Goal: Transaction & Acquisition: Purchase product/service

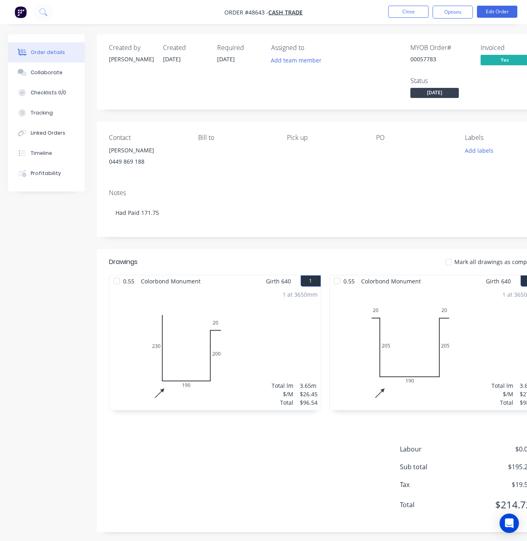
scroll to position [9, 0]
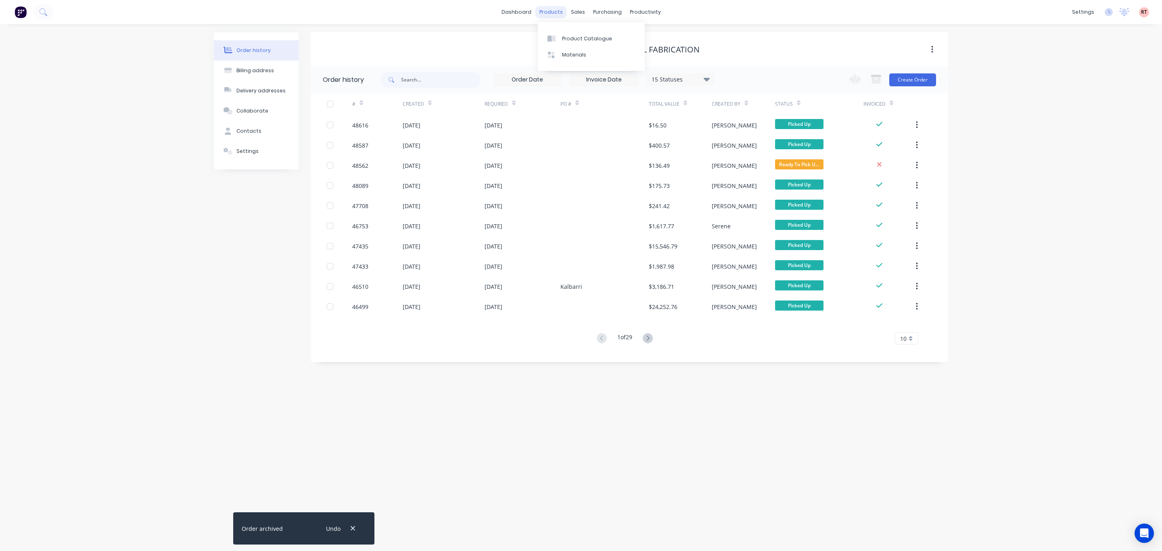
drag, startPoint x: 552, startPoint y: 8, endPoint x: 560, endPoint y: 17, distance: 12.3
click at [552, 8] on div "products" at bounding box center [550, 12] width 31 height 12
click at [579, 38] on div "Product Catalogue" at bounding box center [587, 38] width 50 height 7
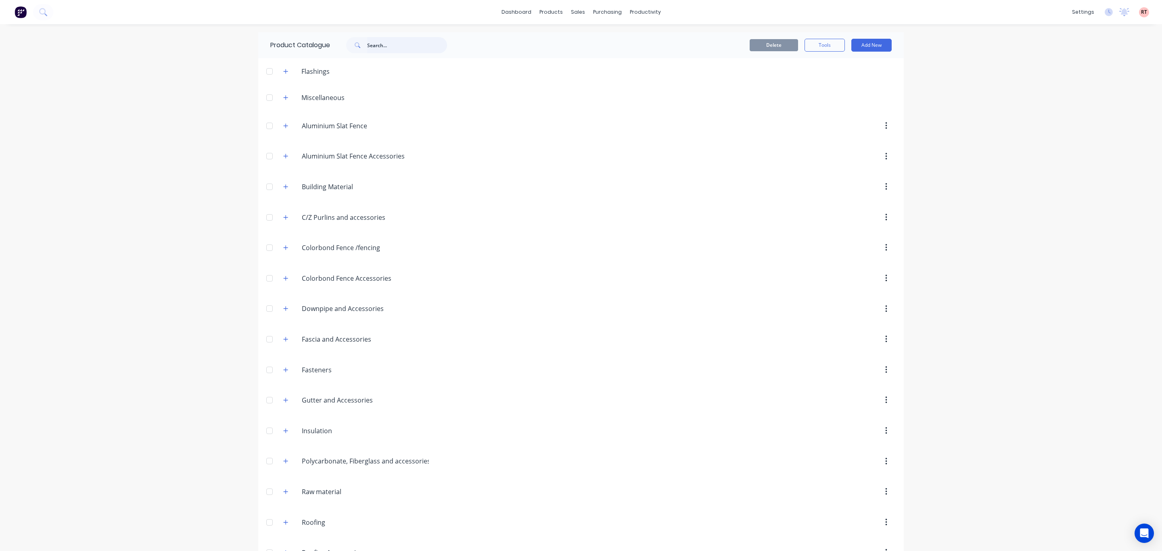
click at [371, 46] on input "text" at bounding box center [407, 45] width 80 height 16
type input "drop"
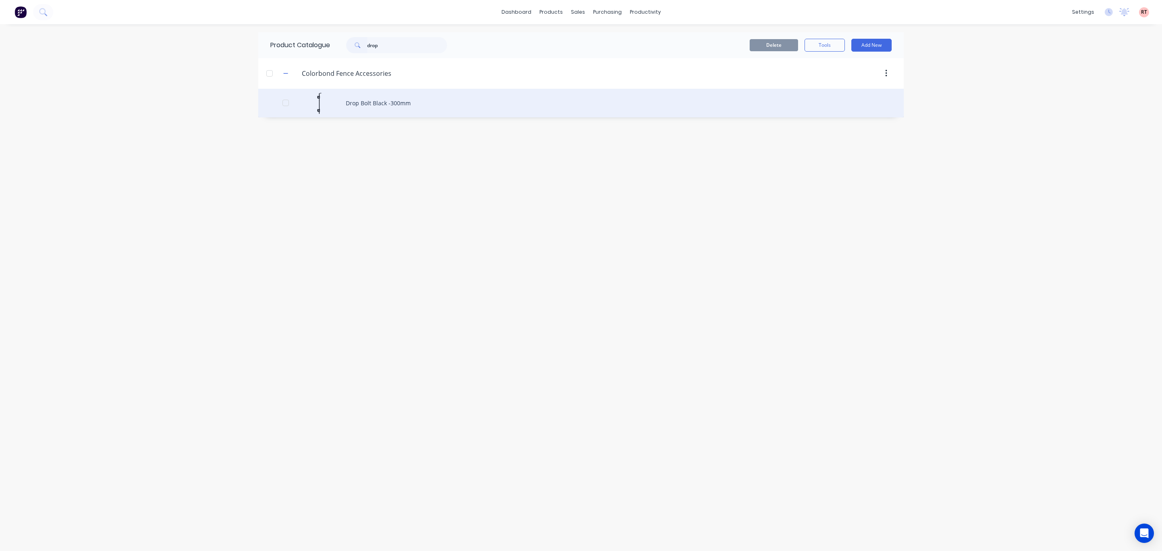
click at [404, 103] on div "Drop Bolt Black -300mm" at bounding box center [581, 103] width 646 height 29
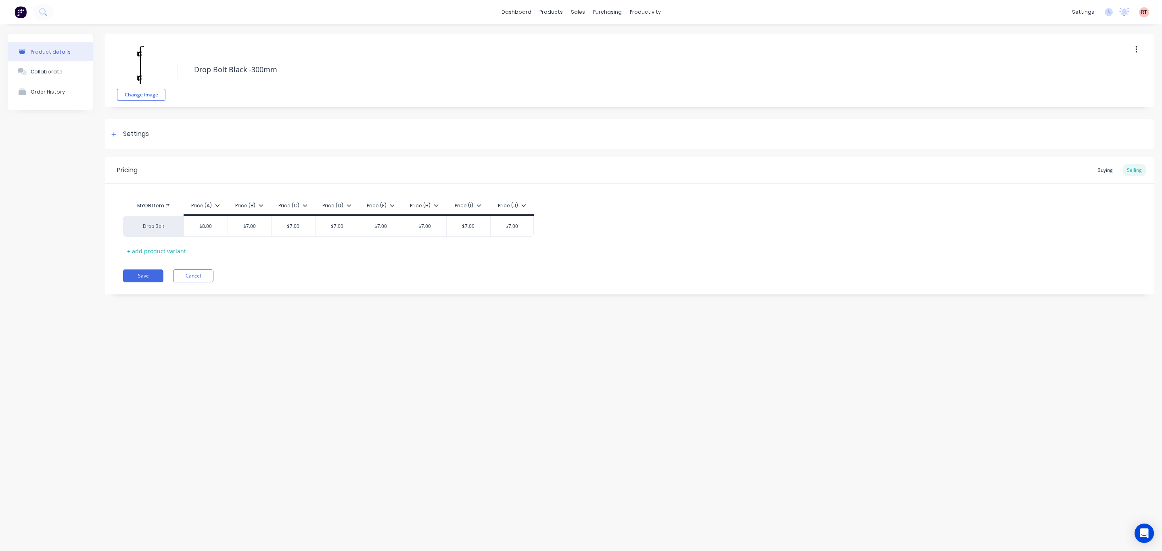
type textarea "x"
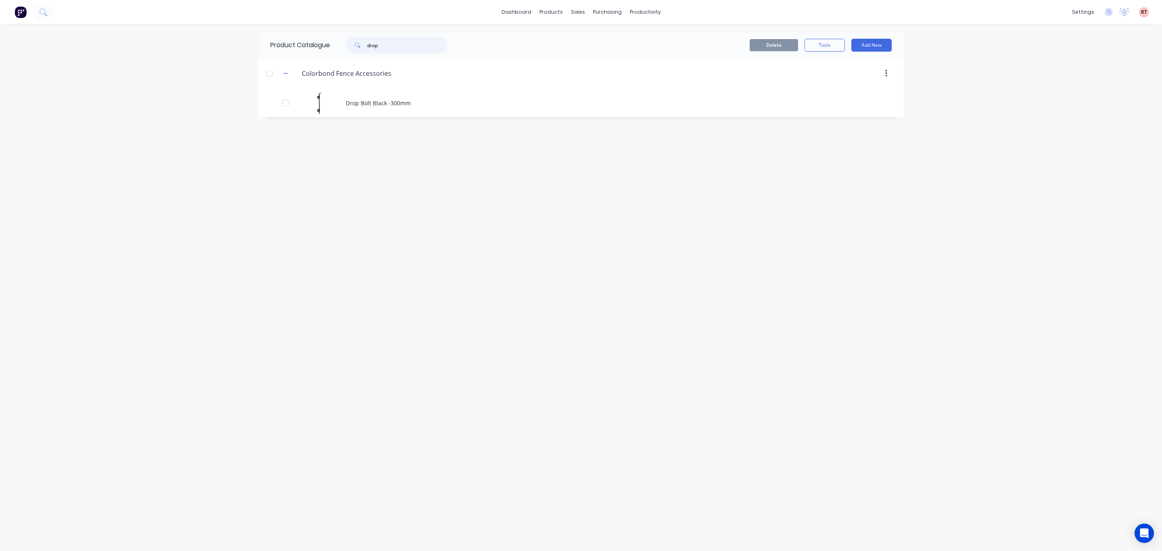
drag, startPoint x: 389, startPoint y: 48, endPoint x: 337, endPoint y: 44, distance: 52.2
click at [337, 44] on div "drop" at bounding box center [394, 45] width 129 height 16
click at [400, 48] on input "hinges" at bounding box center [407, 45] width 80 height 16
type input "hinge"
click at [582, 11] on div "sales" at bounding box center [578, 12] width 22 height 12
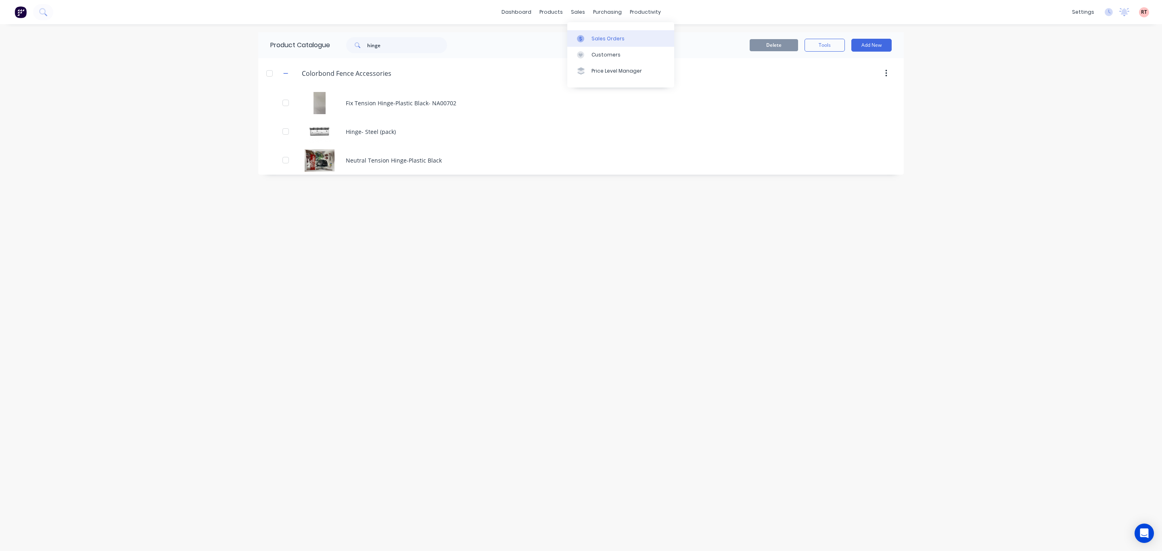
click at [592, 35] on div "Sales Orders" at bounding box center [608, 38] width 33 height 7
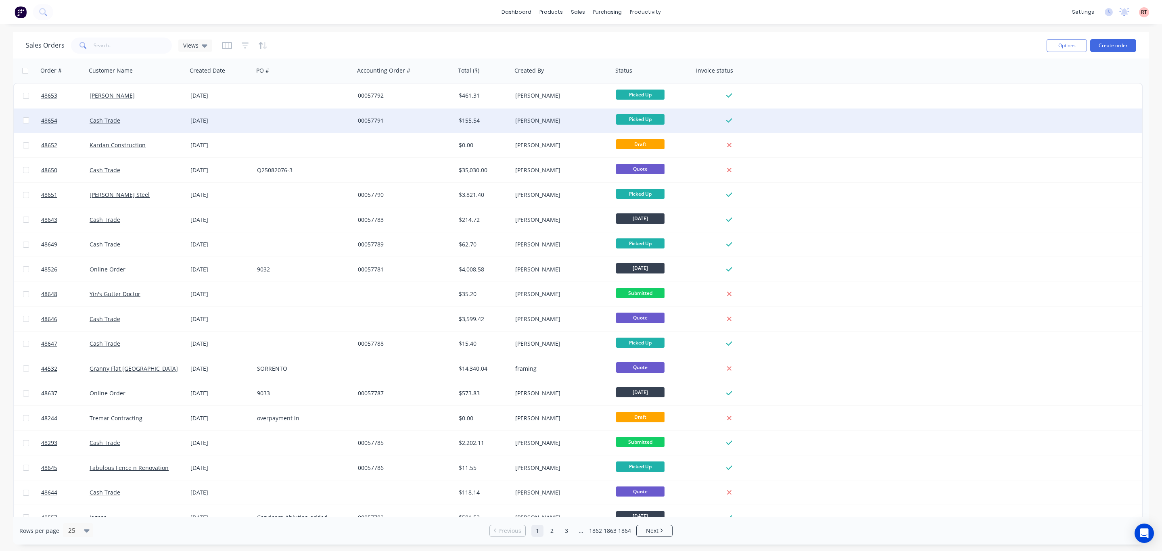
click at [500, 117] on div "$155.54" at bounding box center [483, 121] width 48 height 8
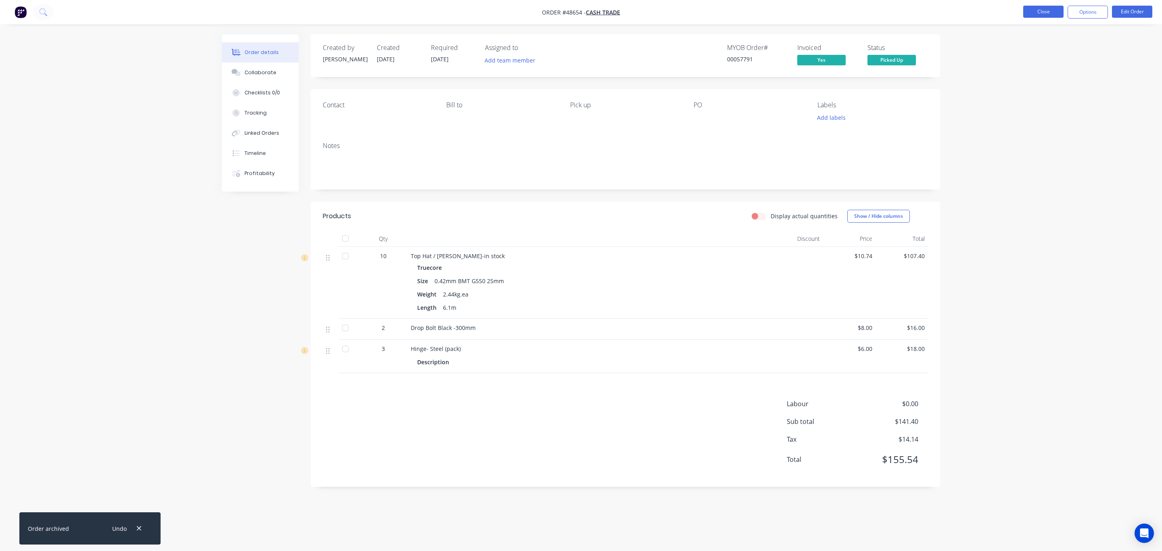
click at [1042, 10] on button "Close" at bounding box center [1043, 12] width 40 height 12
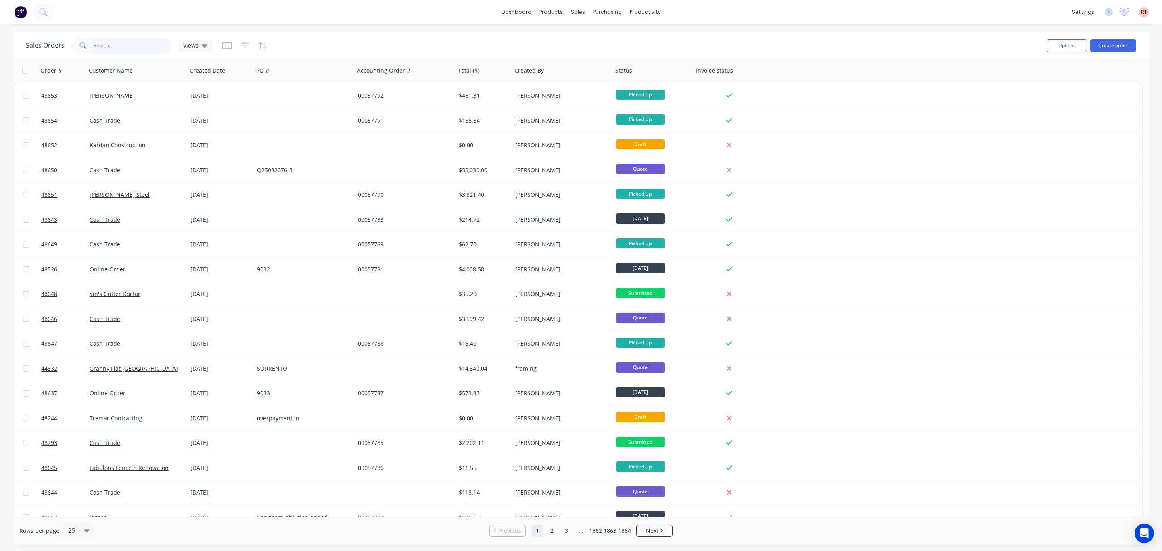
click at [142, 44] on input "text" at bounding box center [133, 46] width 79 height 16
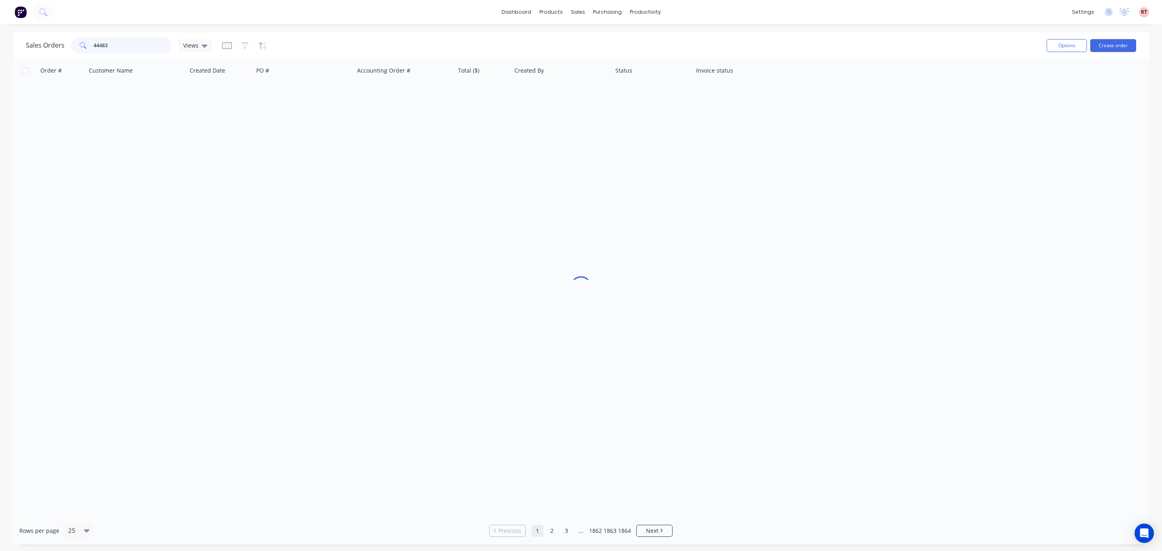
drag, startPoint x: 125, startPoint y: 47, endPoint x: 84, endPoint y: 52, distance: 41.4
click at [84, 52] on div "44483" at bounding box center [121, 46] width 101 height 16
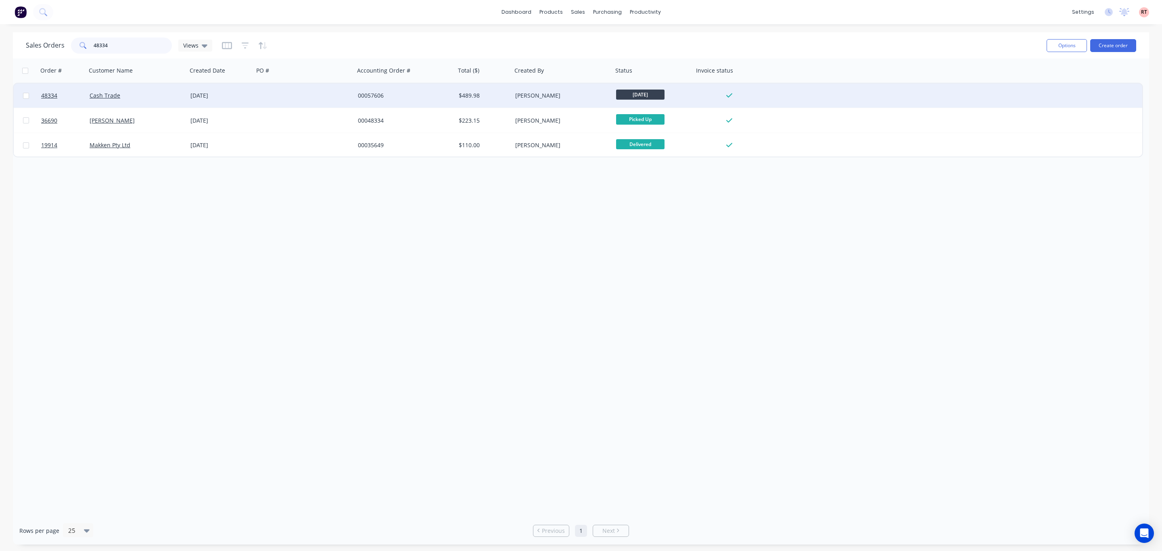
type input "48334"
click at [149, 98] on div "Cash Trade" at bounding box center [135, 96] width 90 height 8
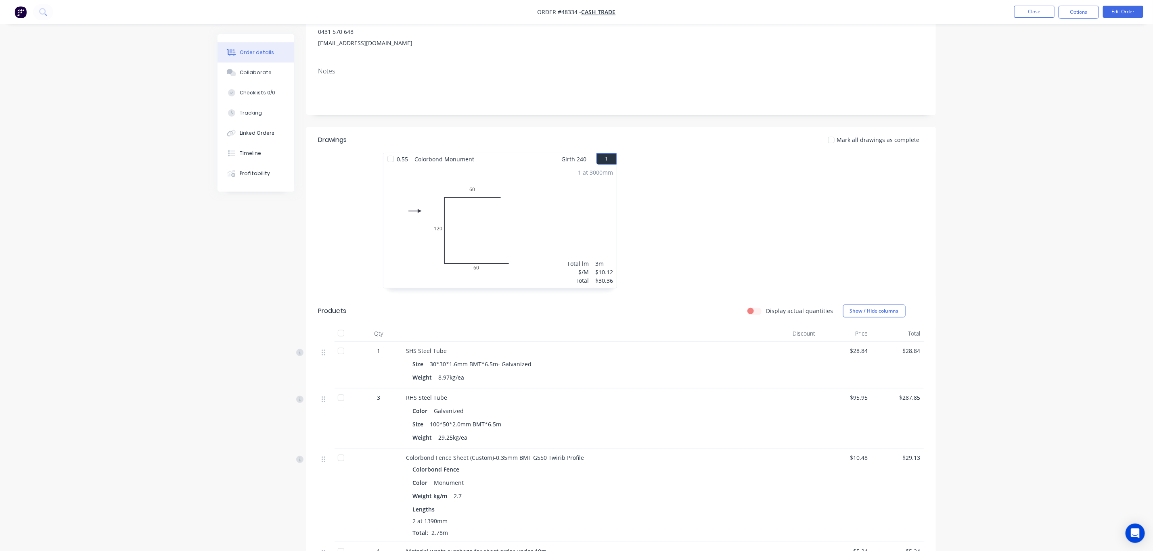
scroll to position [61, 0]
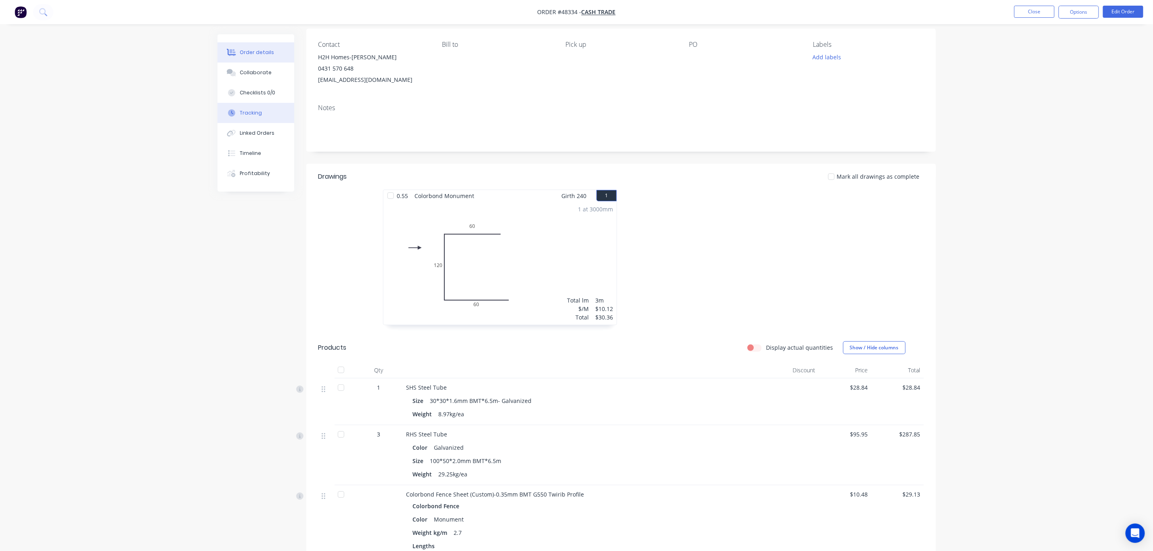
click at [253, 114] on div "Tracking" at bounding box center [251, 112] width 22 height 7
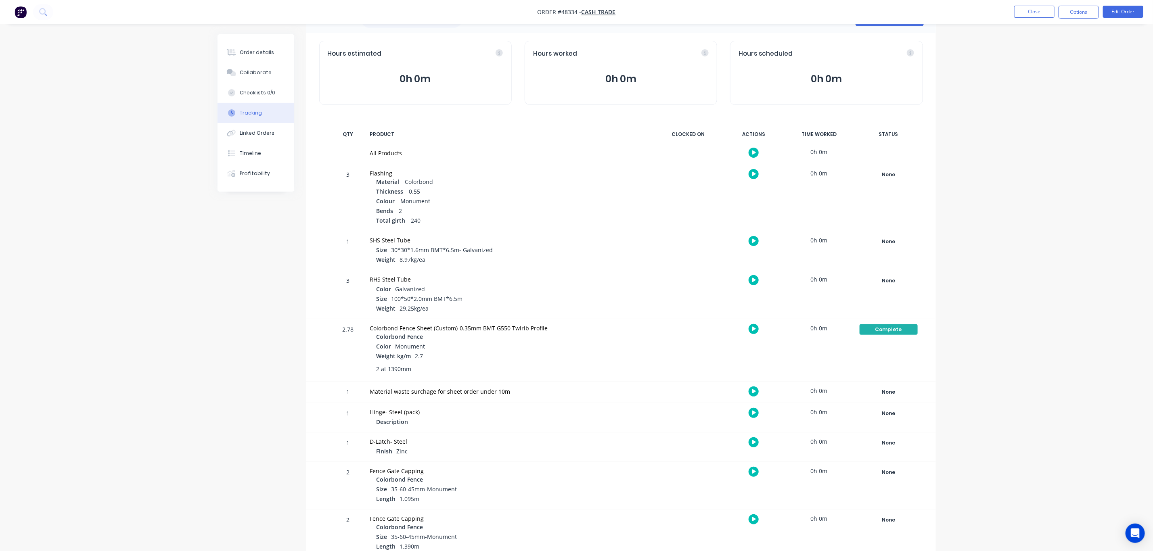
scroll to position [42, 0]
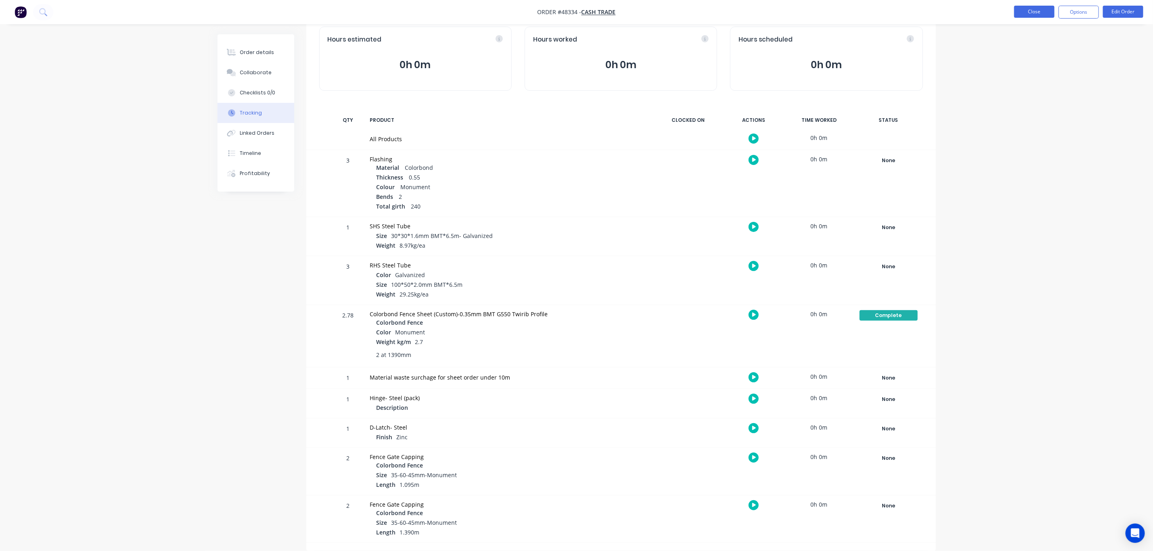
click at [1042, 14] on button "Close" at bounding box center [1034, 12] width 40 height 12
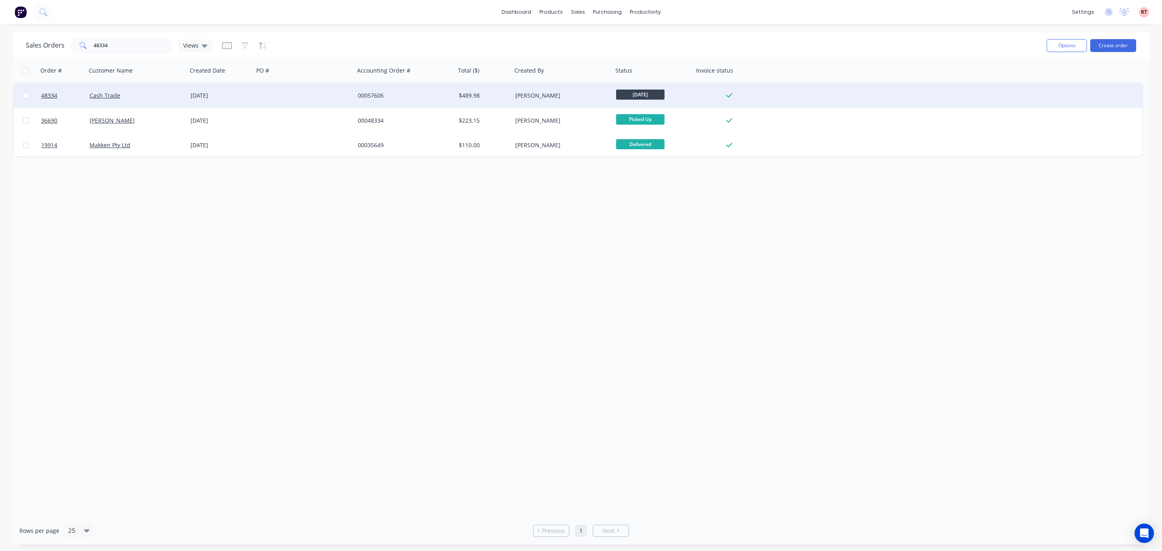
click at [320, 101] on div at bounding box center [304, 96] width 101 height 24
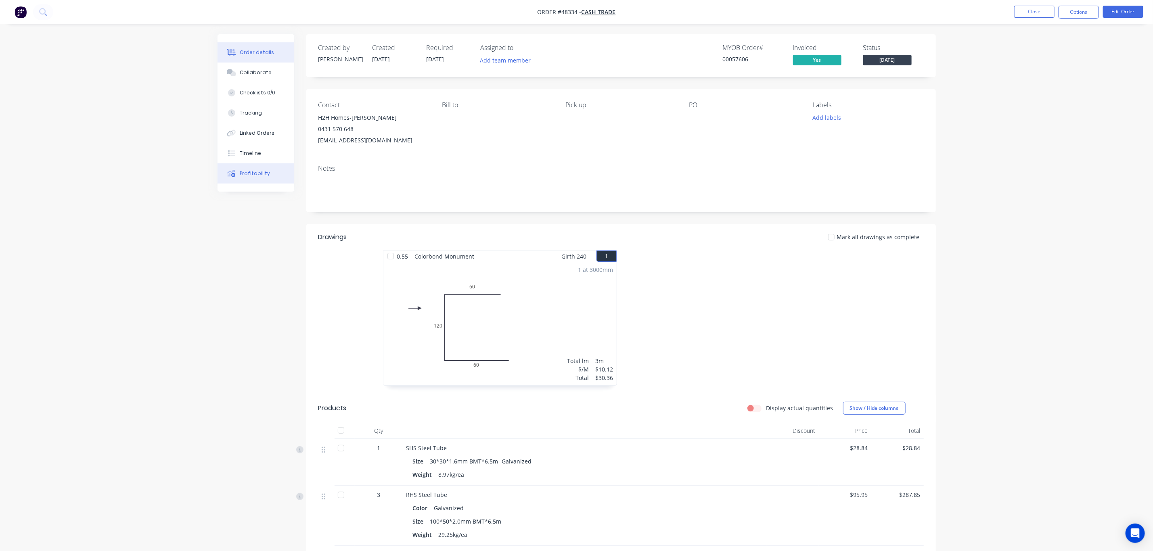
click at [256, 177] on div "Profitability" at bounding box center [255, 173] width 30 height 7
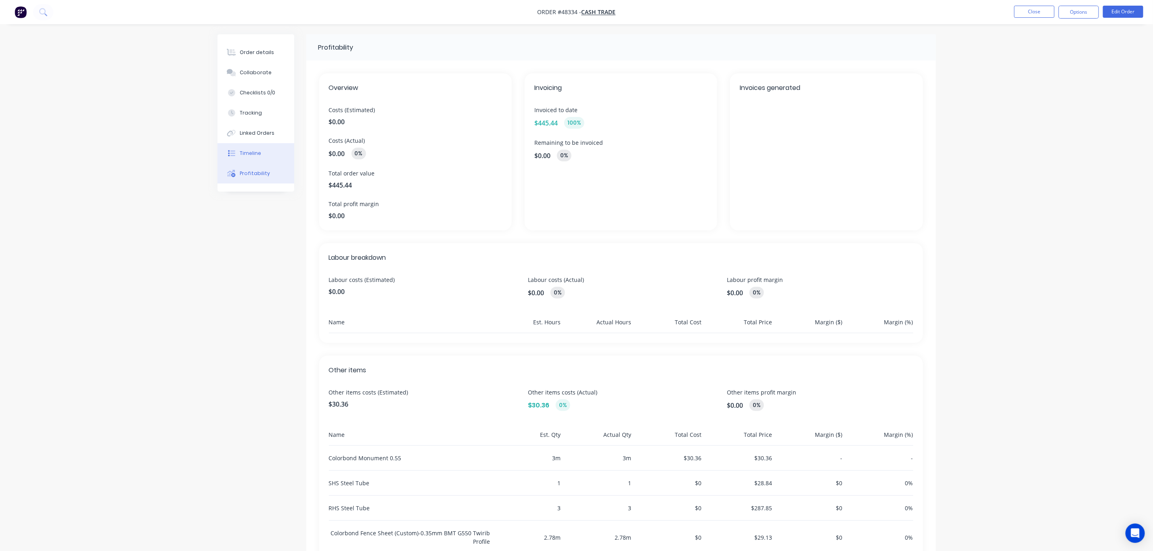
click at [236, 156] on div at bounding box center [232, 153] width 12 height 7
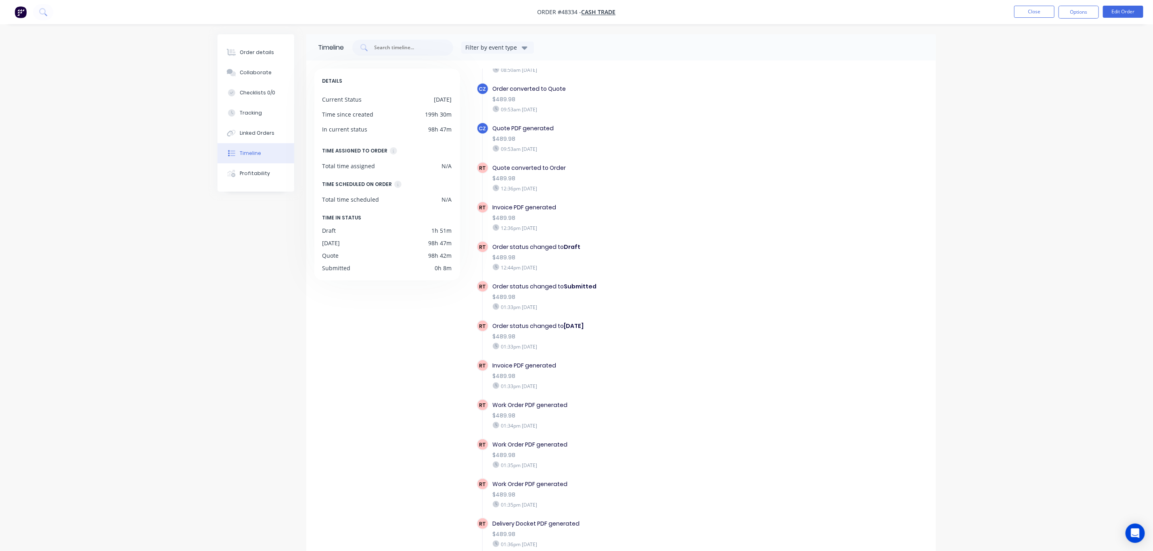
scroll to position [41, 0]
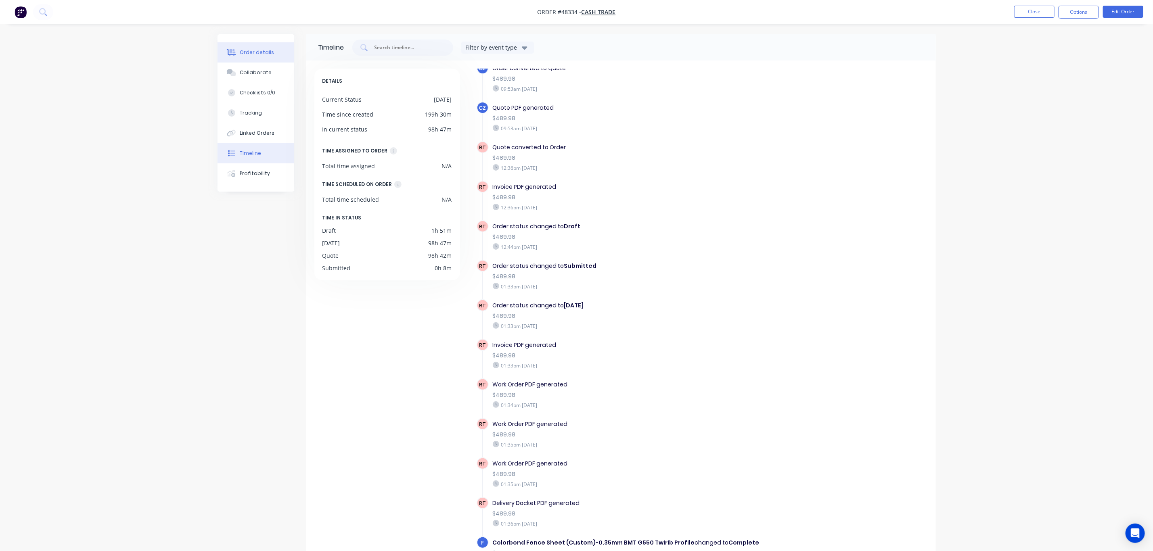
click at [255, 52] on div "Order details" at bounding box center [257, 52] width 34 height 7
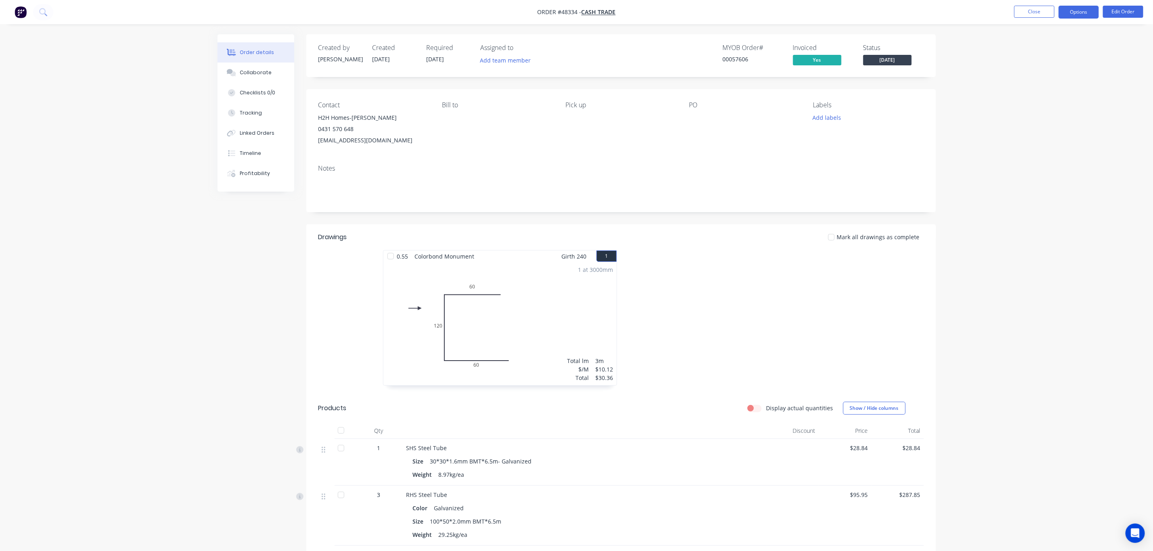
click at [1084, 13] on button "Options" at bounding box center [1078, 12] width 40 height 13
click at [1029, 113] on div "Delivery Docket" at bounding box center [1054, 114] width 74 height 12
click at [1022, 100] on div "Custom" at bounding box center [1054, 98] width 74 height 12
click at [1029, 77] on div "Without pricing" at bounding box center [1054, 81] width 74 height 12
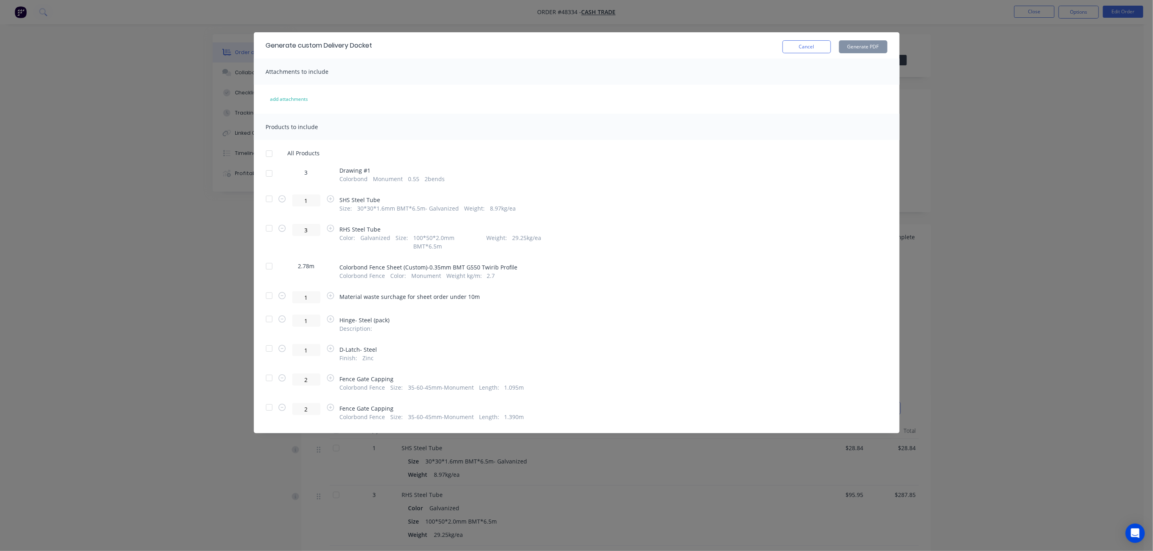
click at [268, 200] on div at bounding box center [269, 199] width 16 height 16
click at [269, 230] on div at bounding box center [269, 228] width 16 height 16
click at [269, 258] on div at bounding box center [269, 266] width 16 height 16
click at [269, 311] on div at bounding box center [269, 319] width 16 height 16
click at [268, 341] on div at bounding box center [269, 349] width 16 height 16
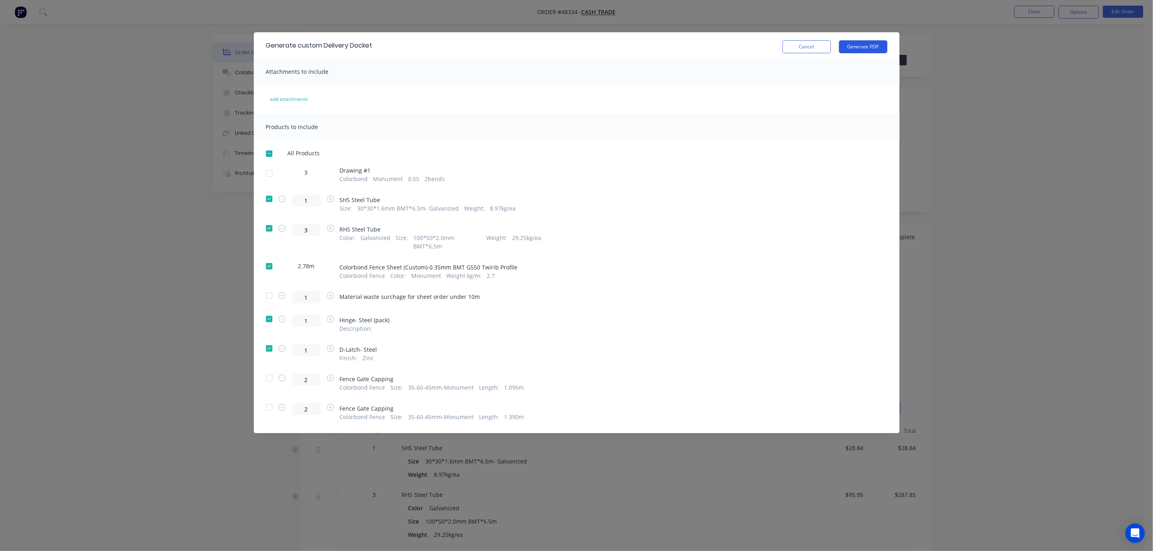
click at [864, 48] on button "Generate PDF" at bounding box center [863, 46] width 48 height 13
click at [815, 48] on button "Cancel" at bounding box center [806, 46] width 48 height 13
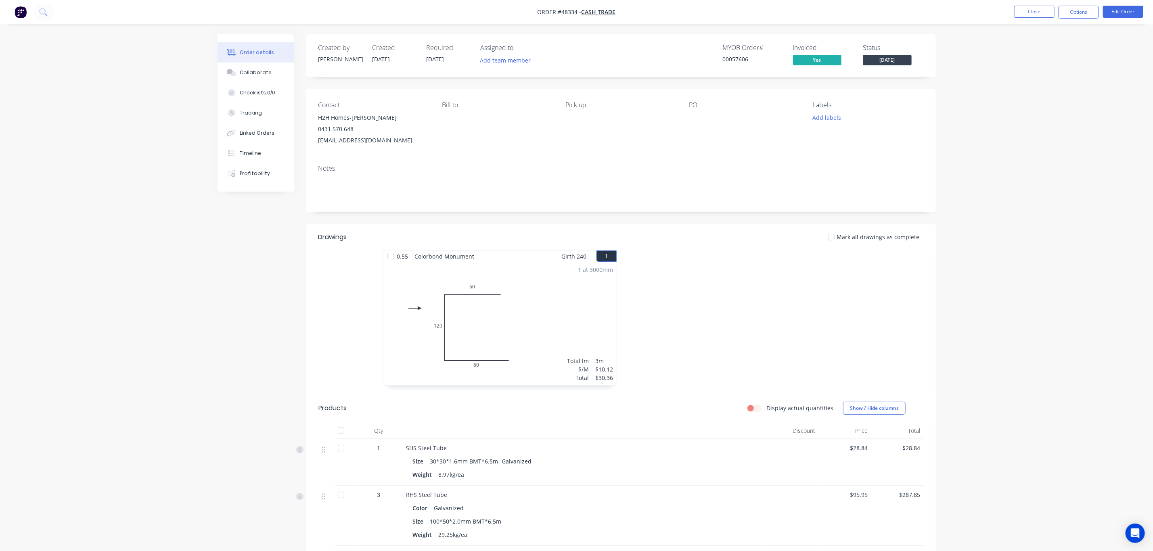
scroll to position [242, 0]
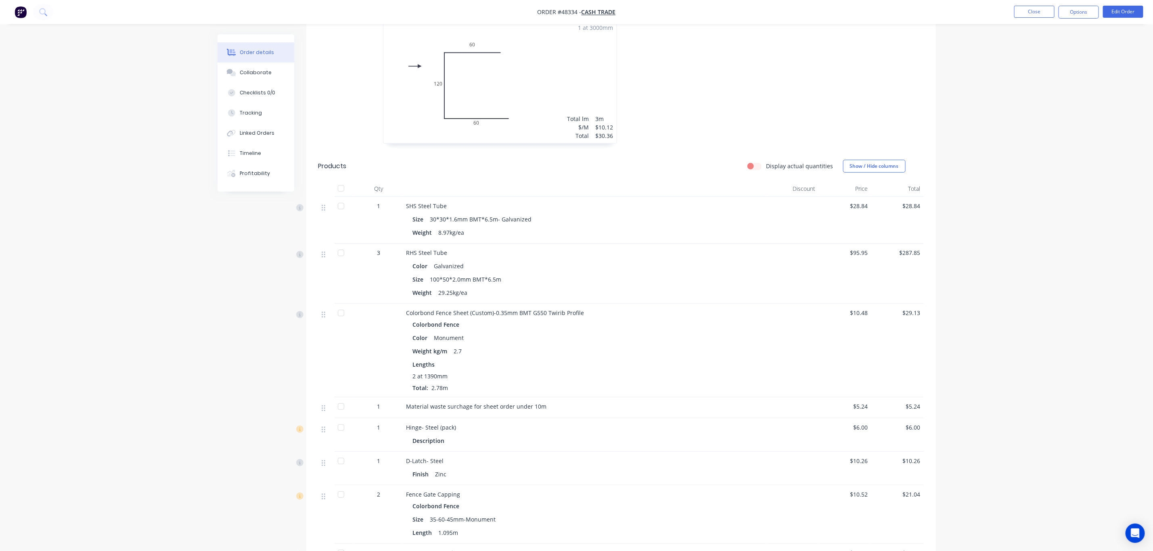
click at [337, 206] on div at bounding box center [341, 206] width 16 height 16
click at [341, 255] on div at bounding box center [341, 253] width 16 height 16
click at [341, 313] on div at bounding box center [341, 313] width 16 height 16
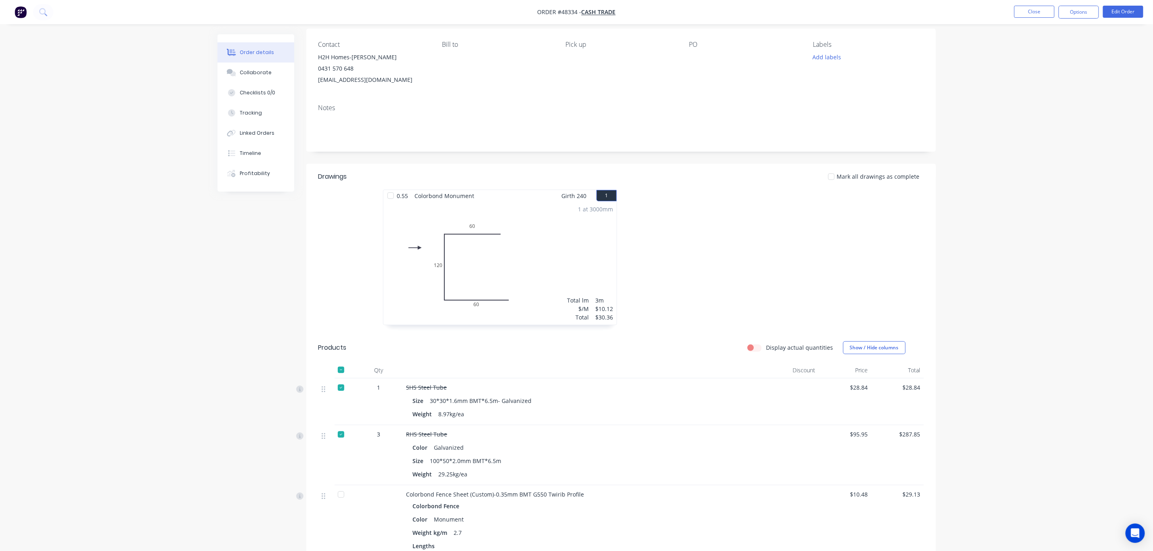
scroll to position [0, 0]
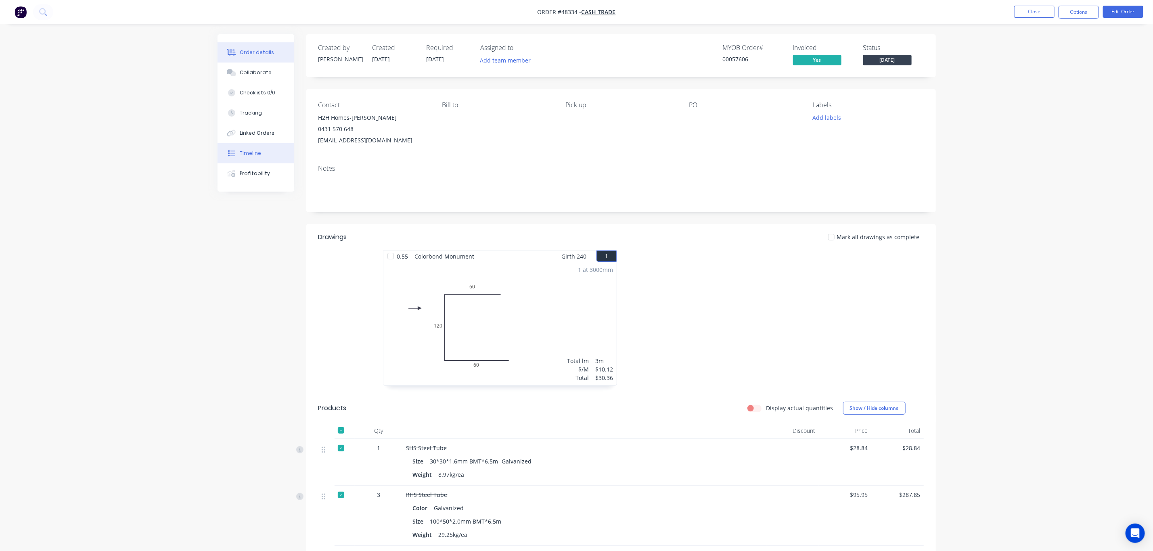
click at [253, 151] on div "Timeline" at bounding box center [250, 153] width 21 height 7
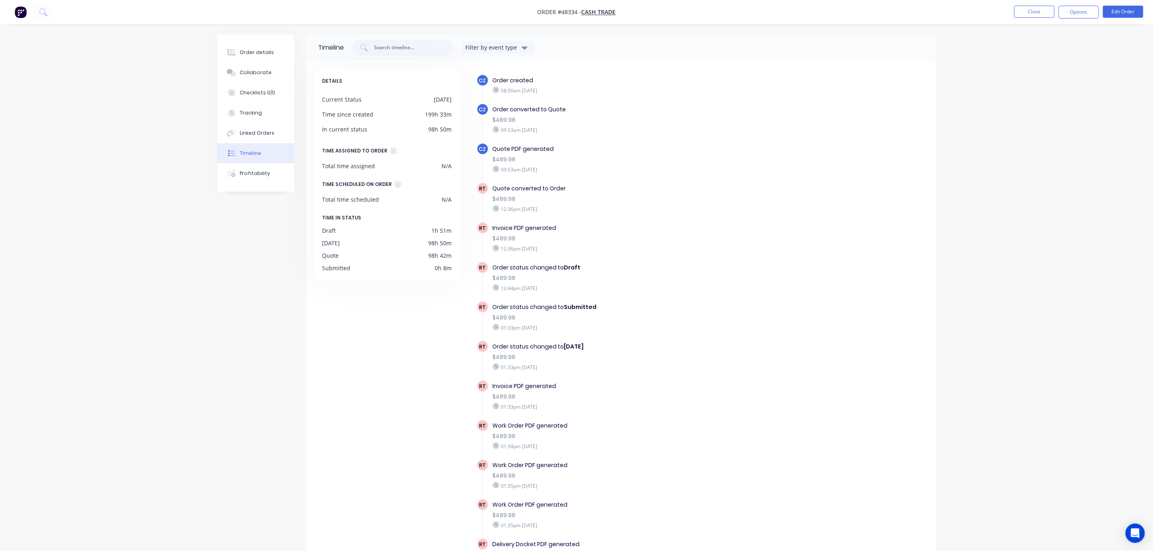
click at [242, 152] on div "Timeline" at bounding box center [250, 153] width 21 height 7
click at [254, 115] on div "Tracking" at bounding box center [251, 112] width 22 height 7
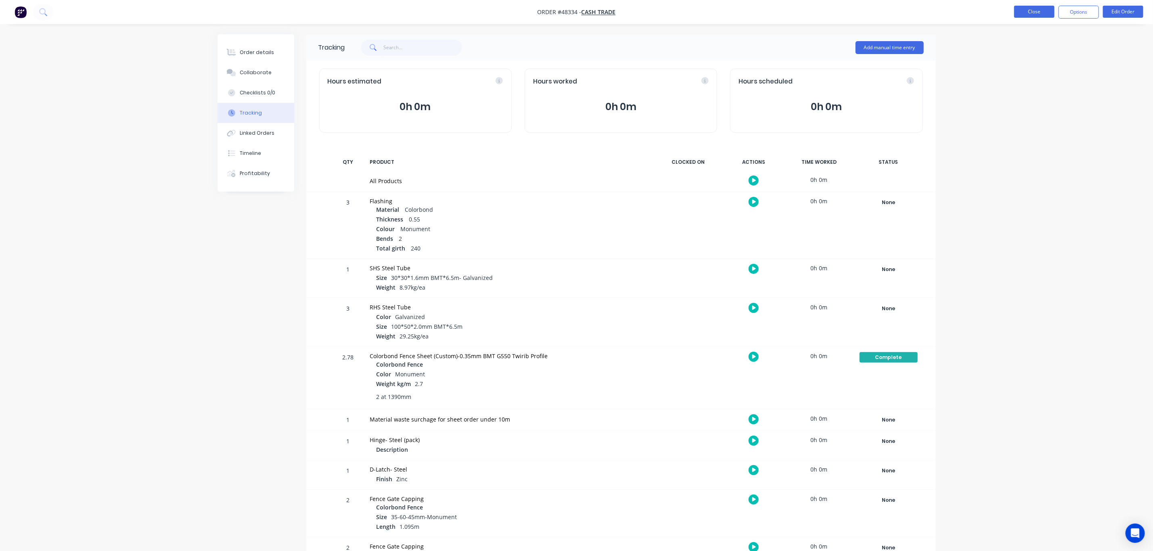
click at [1030, 15] on button "Close" at bounding box center [1034, 12] width 40 height 12
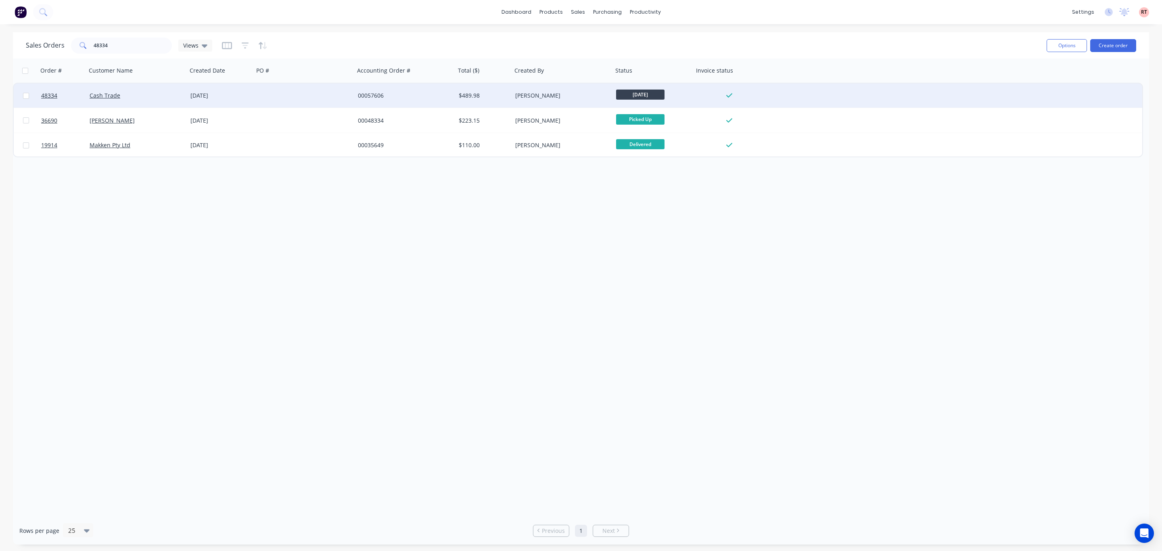
click at [372, 97] on div "00057606" at bounding box center [403, 96] width 90 height 8
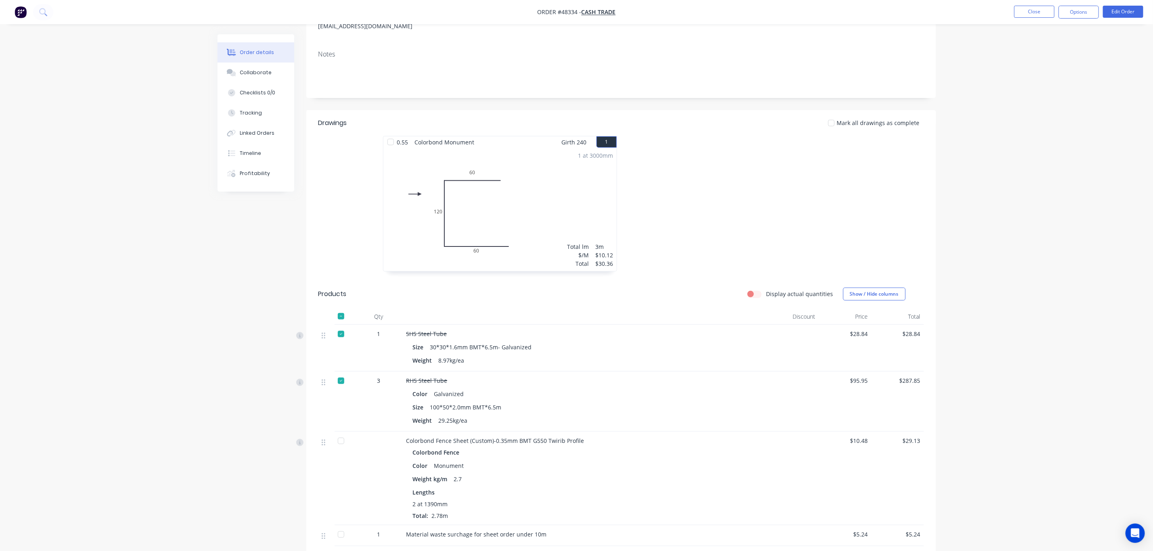
scroll to position [242, 0]
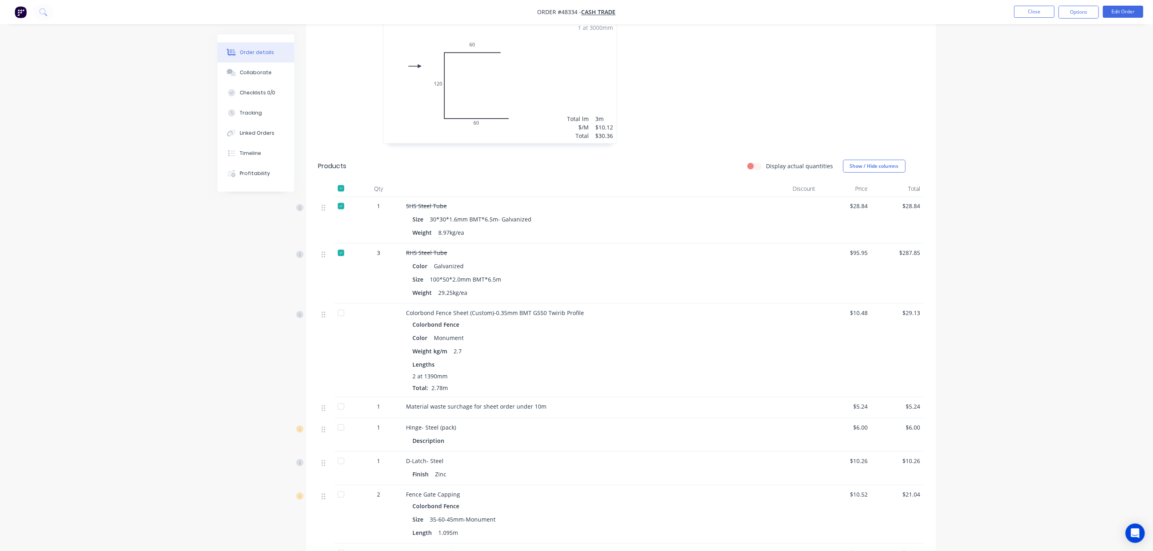
click at [342, 317] on div at bounding box center [341, 313] width 16 height 16
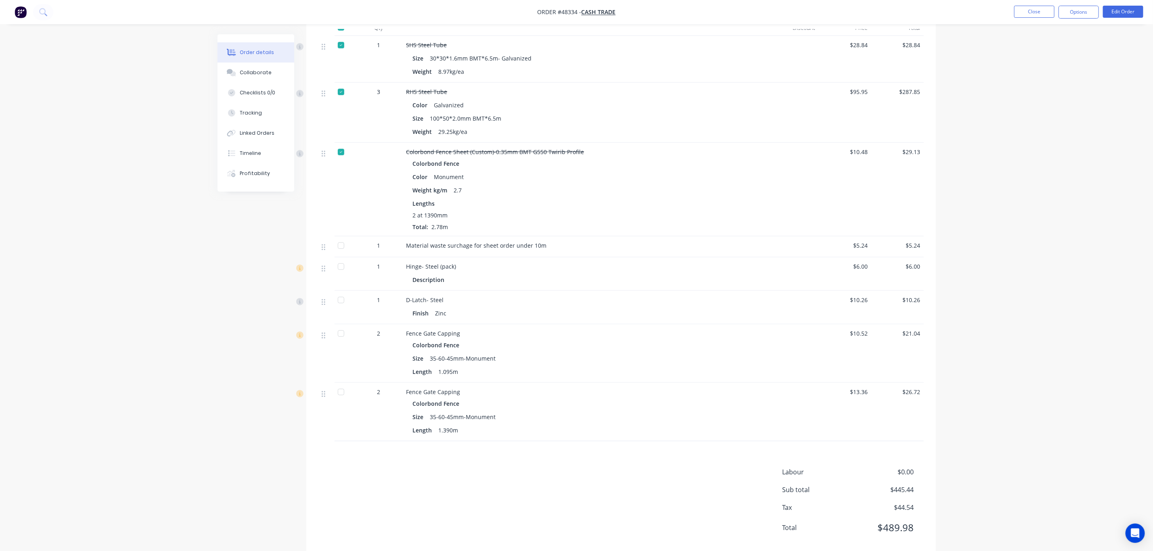
scroll to position [421, 0]
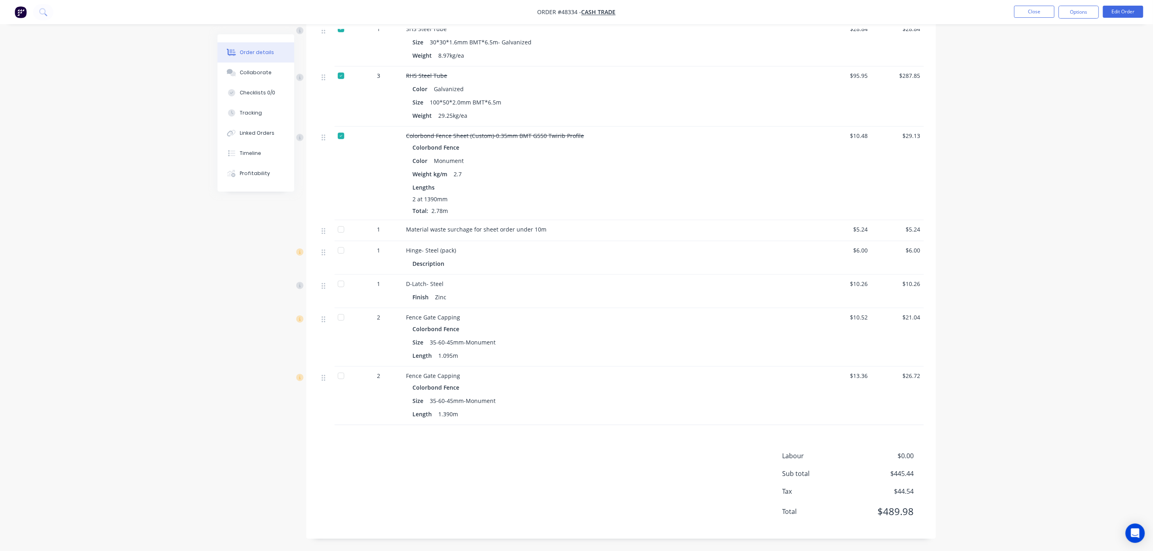
click at [339, 253] on div at bounding box center [341, 250] width 16 height 16
click at [341, 282] on div at bounding box center [341, 284] width 16 height 16
click at [341, 230] on div at bounding box center [341, 230] width 16 height 16
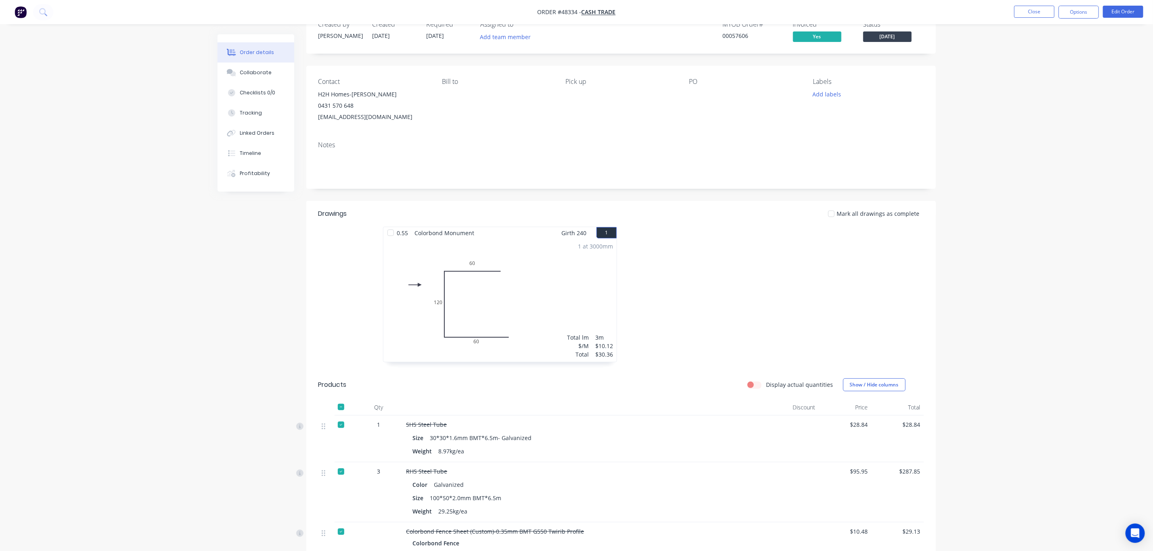
scroll to position [0, 0]
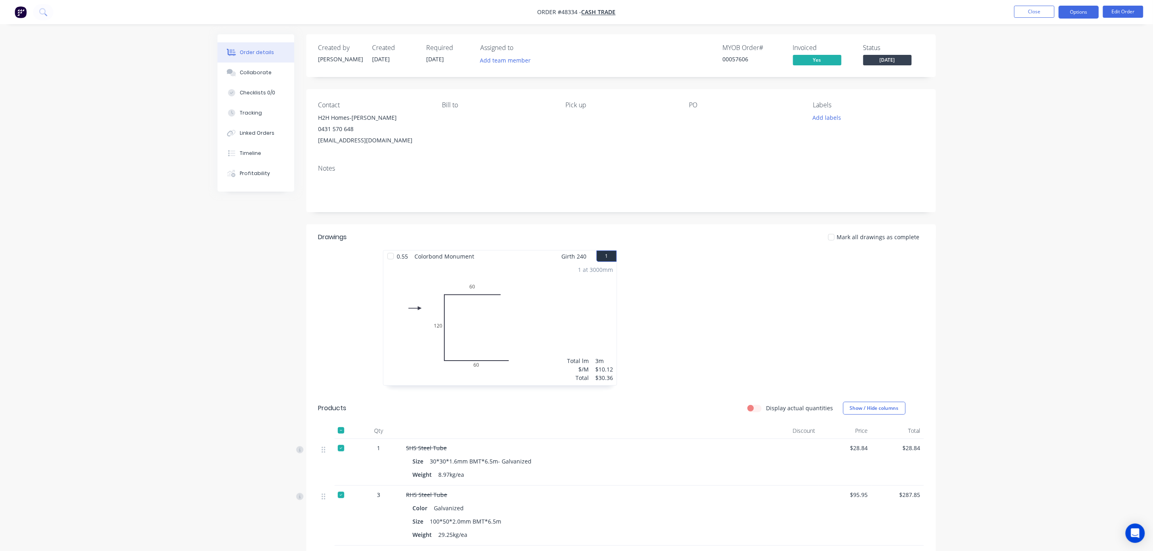
click at [1072, 11] on button "Options" at bounding box center [1078, 12] width 40 height 13
click at [1039, 115] on div "Delivery Docket" at bounding box center [1054, 114] width 74 height 12
click at [1042, 84] on div "Without pricing" at bounding box center [1054, 81] width 74 height 12
click at [1031, 114] on div "Delivery Docket" at bounding box center [1054, 114] width 74 height 12
click at [1029, 82] on div "Without pricing" at bounding box center [1054, 81] width 74 height 12
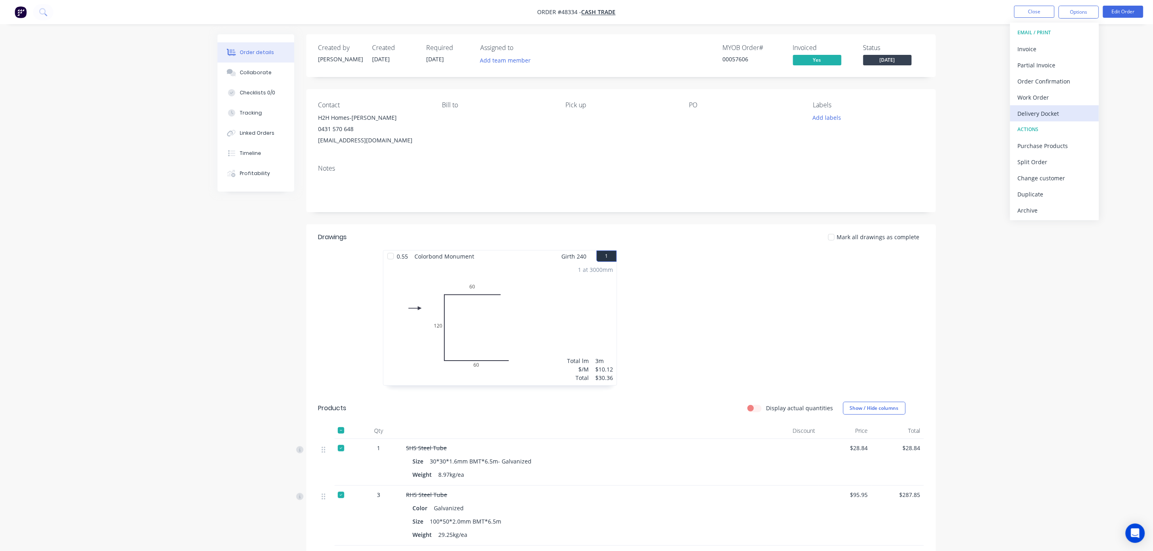
click at [1023, 115] on div "Delivery Docket" at bounding box center [1054, 114] width 74 height 12
click at [1038, 97] on div "Custom" at bounding box center [1054, 98] width 74 height 12
click at [1041, 82] on div "Without pricing" at bounding box center [1054, 81] width 74 height 12
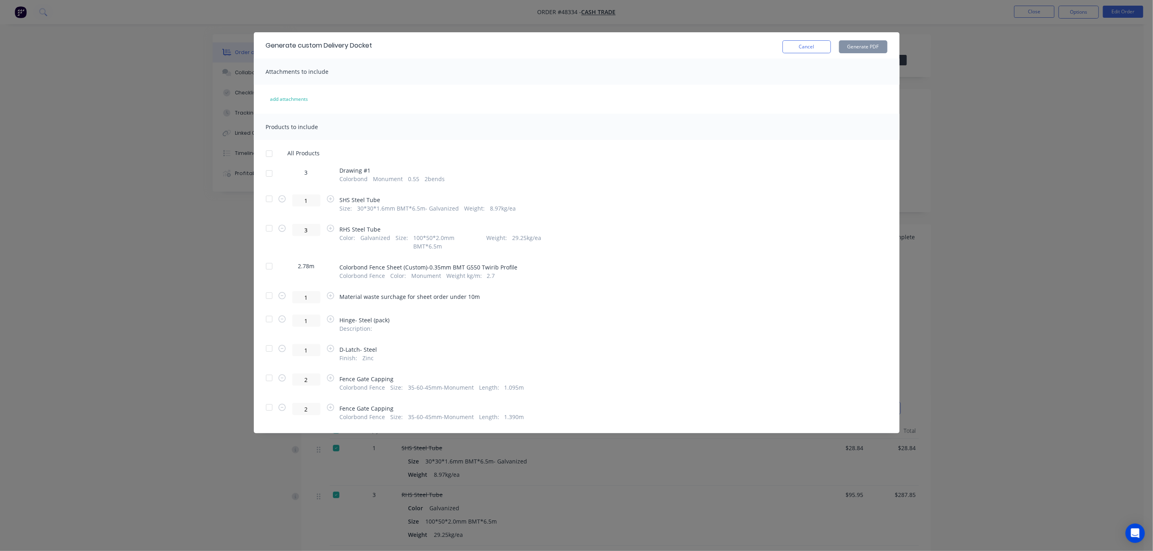
click at [270, 176] on div at bounding box center [269, 173] width 16 height 16
click at [269, 371] on div at bounding box center [269, 378] width 16 height 16
click at [271, 400] on div at bounding box center [269, 407] width 16 height 16
click at [857, 46] on button "Generate PDF" at bounding box center [863, 46] width 48 height 13
click at [805, 47] on button "Cancel" at bounding box center [806, 46] width 48 height 13
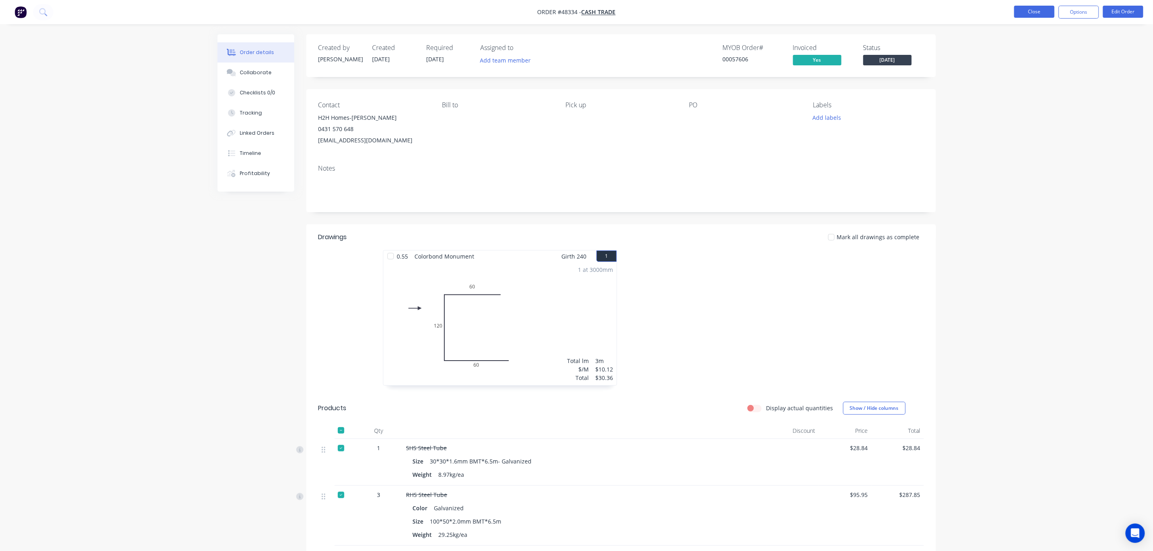
click at [1024, 12] on button "Close" at bounding box center [1034, 12] width 40 height 12
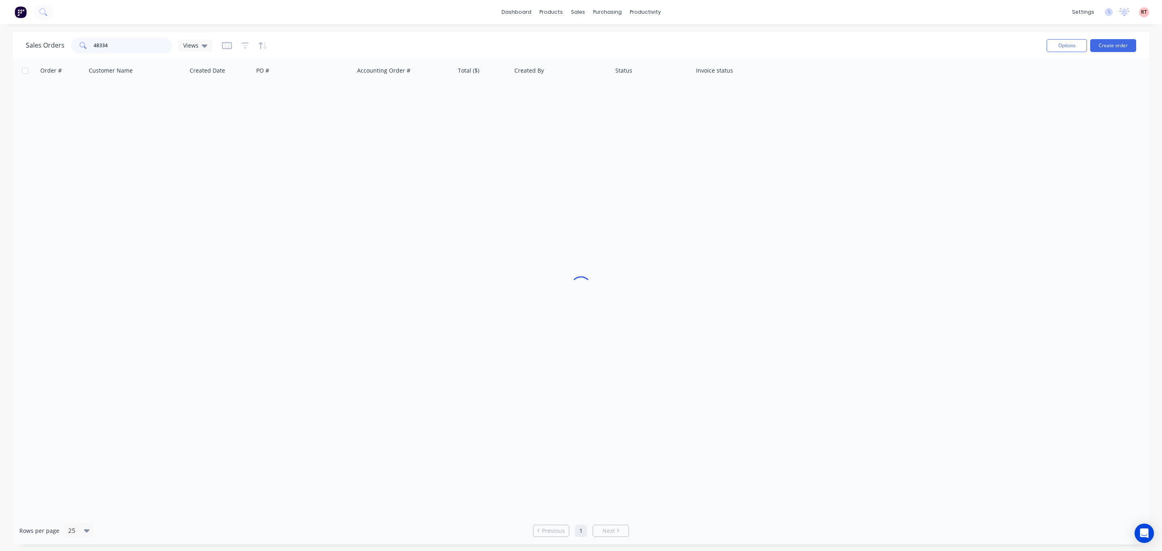
drag, startPoint x: 119, startPoint y: 45, endPoint x: 65, endPoint y: 51, distance: 54.8
click at [65, 52] on div "[DEMOGRAPHIC_DATA] Orders 48334 Views" at bounding box center [119, 46] width 186 height 16
click at [1119, 48] on button "Create order" at bounding box center [1113, 45] width 46 height 13
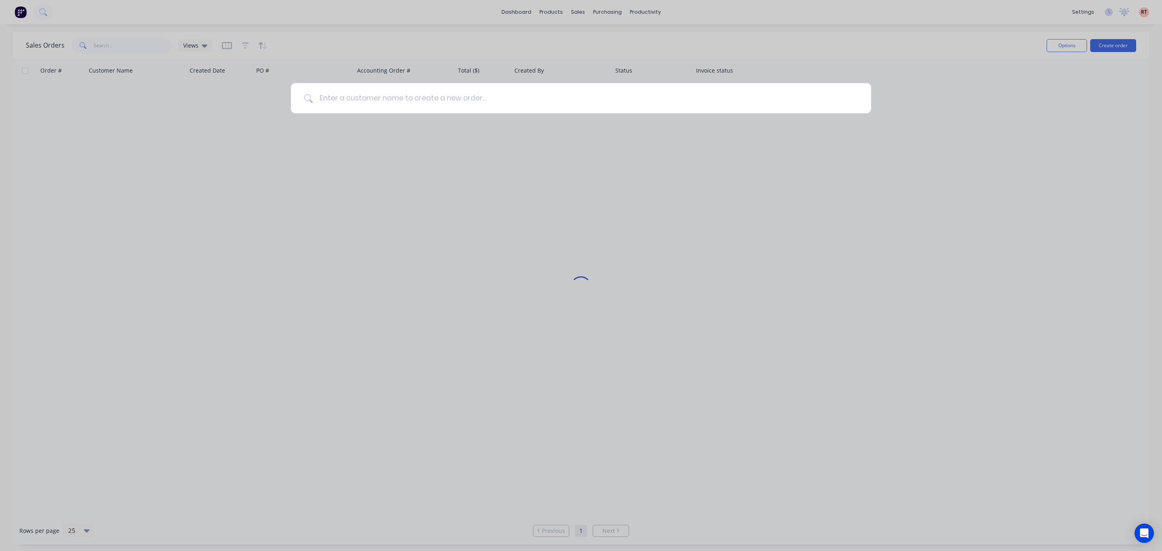
click at [477, 98] on input at bounding box center [586, 98] width 546 height 30
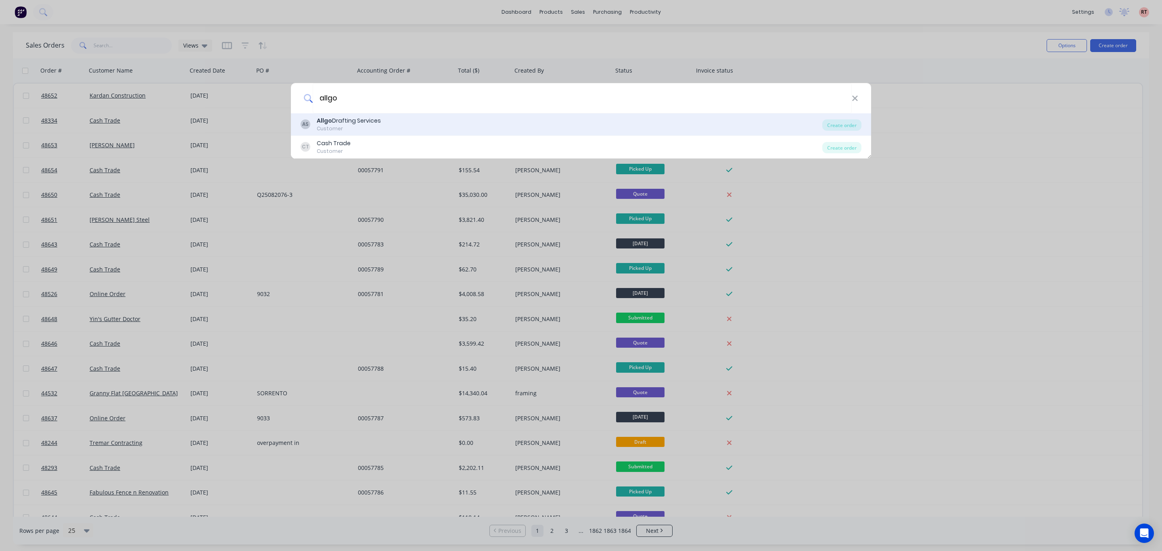
type input "allgo"
click at [380, 127] on div "AS Allgo Drafting Services Customer" at bounding box center [562, 125] width 522 height 16
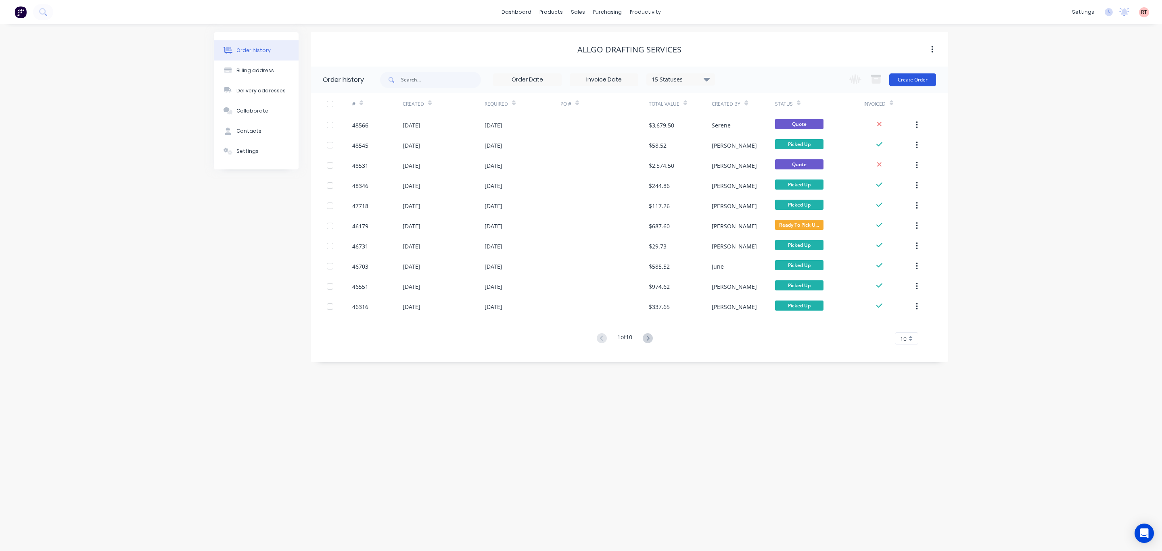
click at [911, 84] on button "Create Order" at bounding box center [912, 79] width 47 height 13
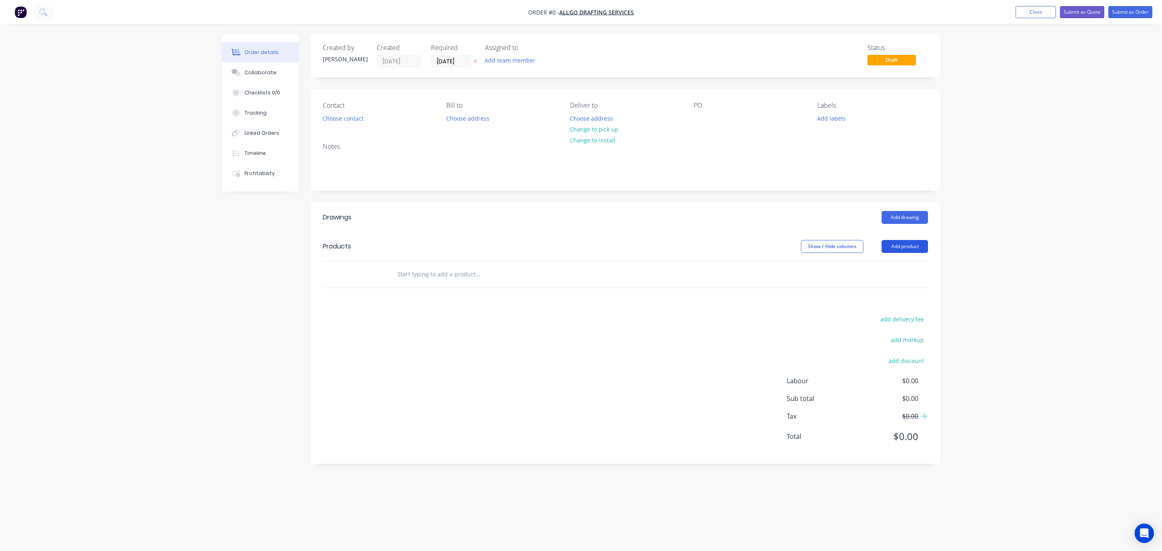
click at [899, 247] on button "Add product" at bounding box center [905, 246] width 46 height 13
click at [876, 269] on div "Product catalogue" at bounding box center [890, 267] width 62 height 12
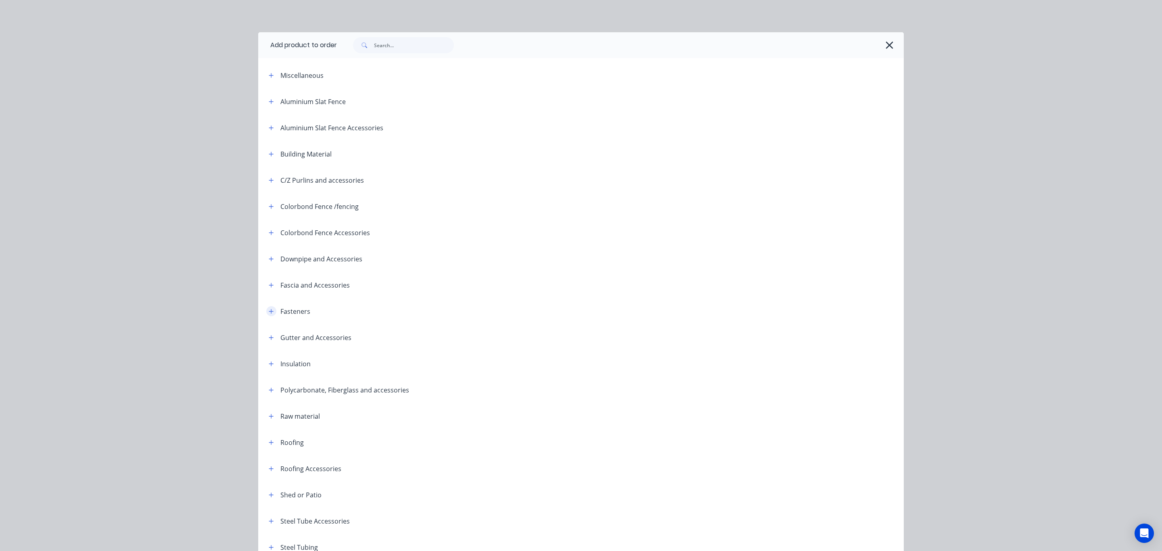
click at [269, 311] on icon "button" at bounding box center [271, 312] width 5 height 6
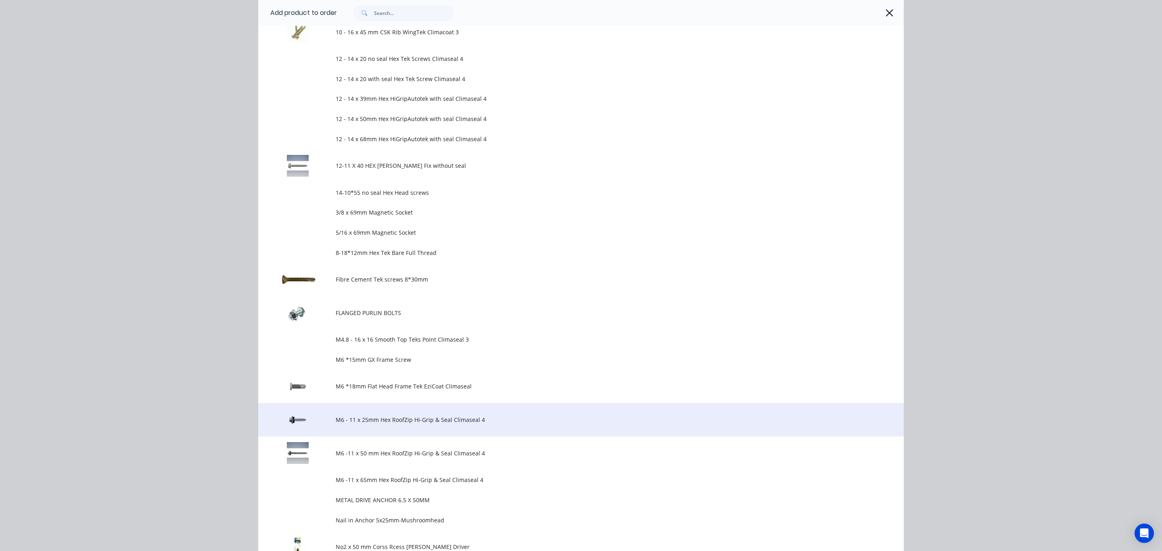
scroll to position [484, 0]
click at [417, 422] on span "M6 - 11 x 25mm Hex RoofZip Hi-Grip & Seal Climaseal 4" at bounding box center [563, 418] width 454 height 8
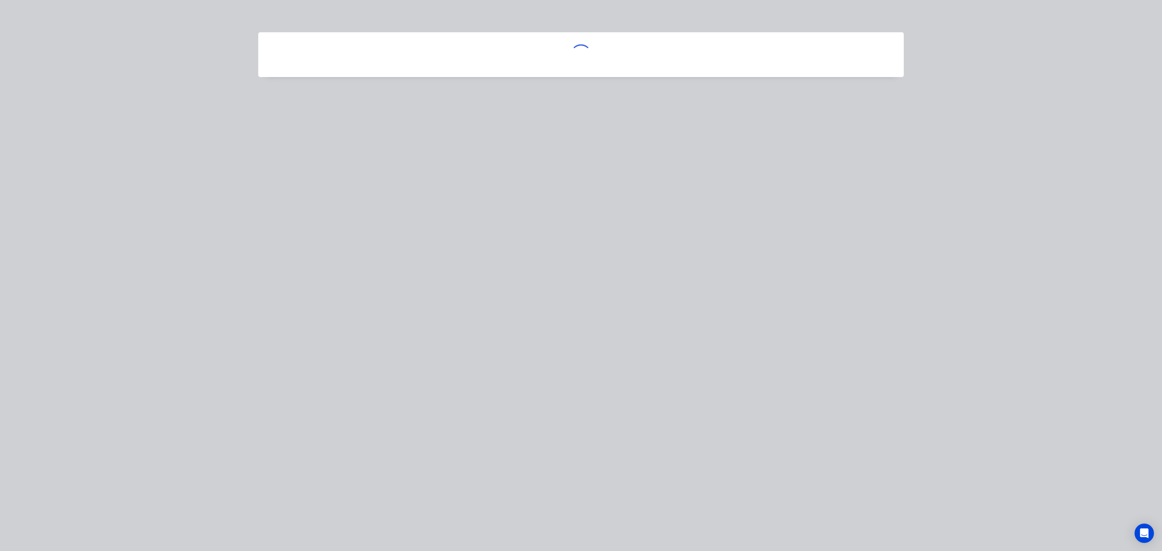
scroll to position [0, 0]
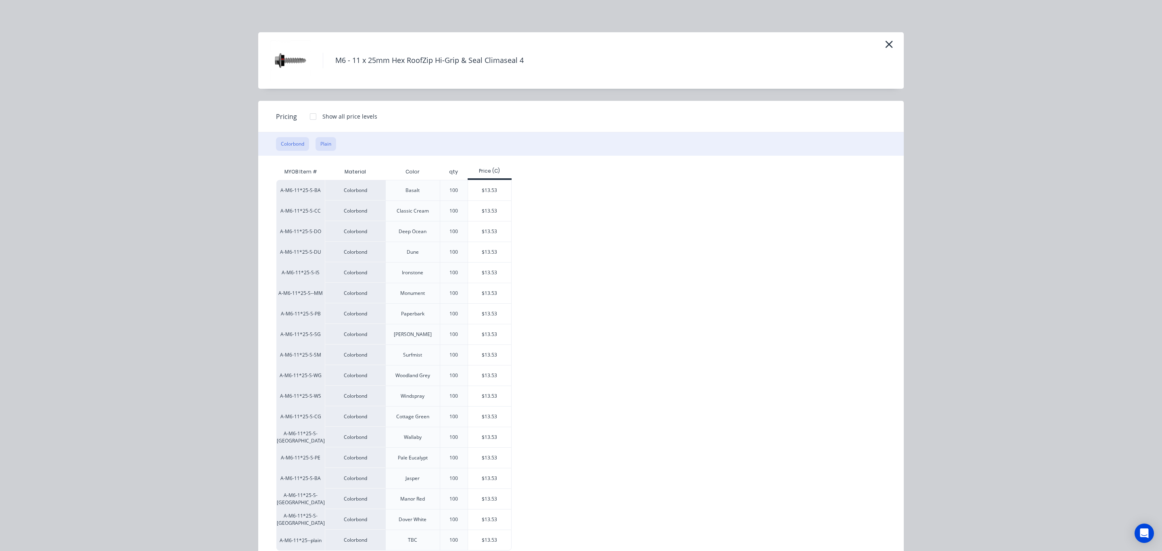
click at [318, 145] on button "Plain" at bounding box center [326, 144] width 21 height 14
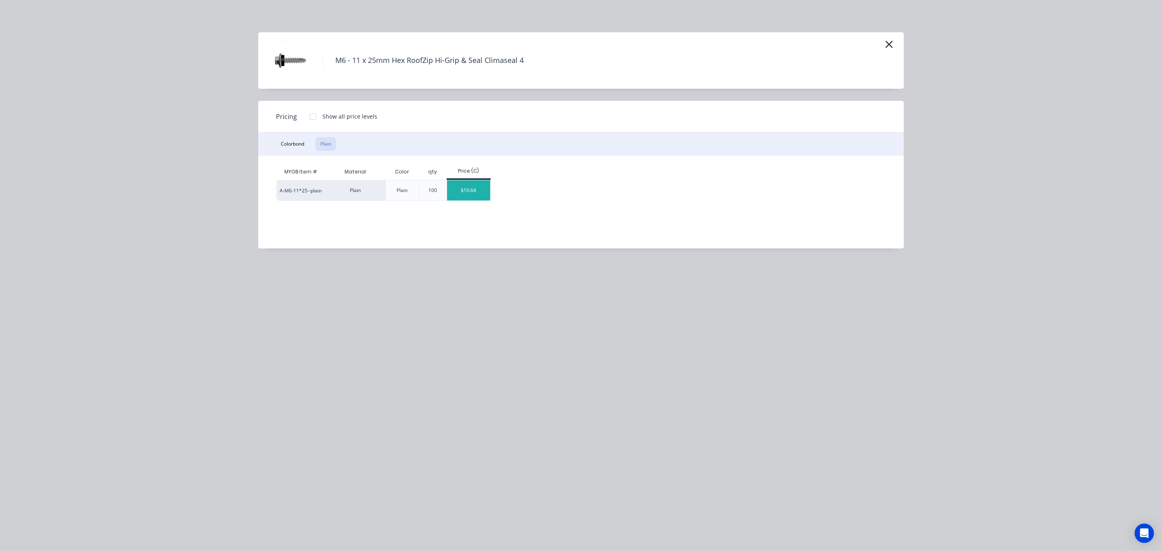
click at [462, 190] on div "$10.64" at bounding box center [468, 190] width 43 height 20
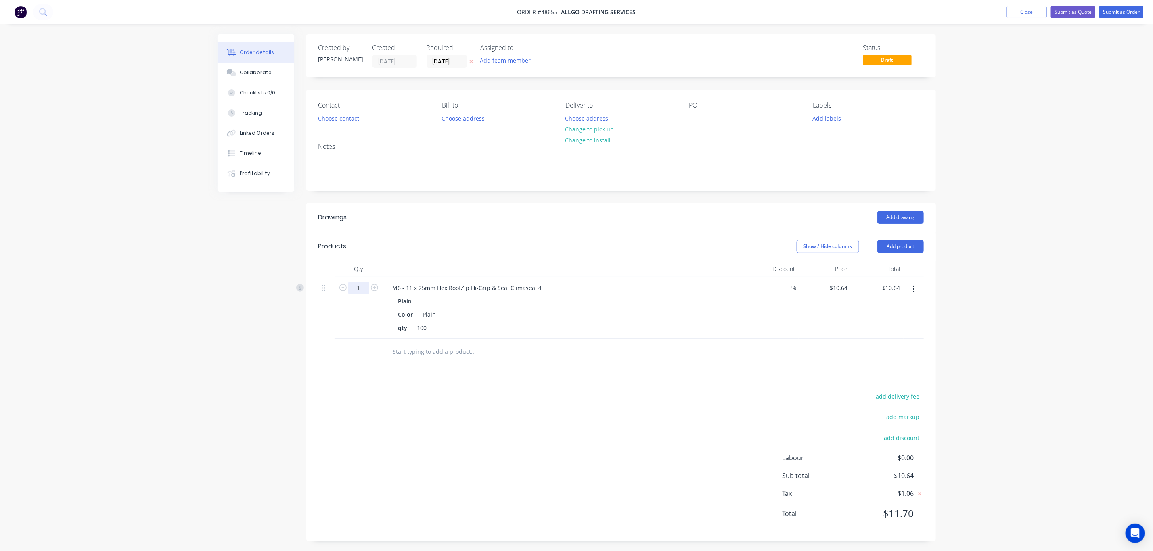
click at [362, 290] on input "1" at bounding box center [358, 288] width 21 height 12
type input "5"
type input "$53.20"
click at [184, 541] on div "Order details Collaborate Checklists 0/0 Tracking Linked Orders Timeline Profit…" at bounding box center [576, 276] width 1153 height 553
click at [1118, 11] on button "Submit as Order" at bounding box center [1121, 12] width 44 height 12
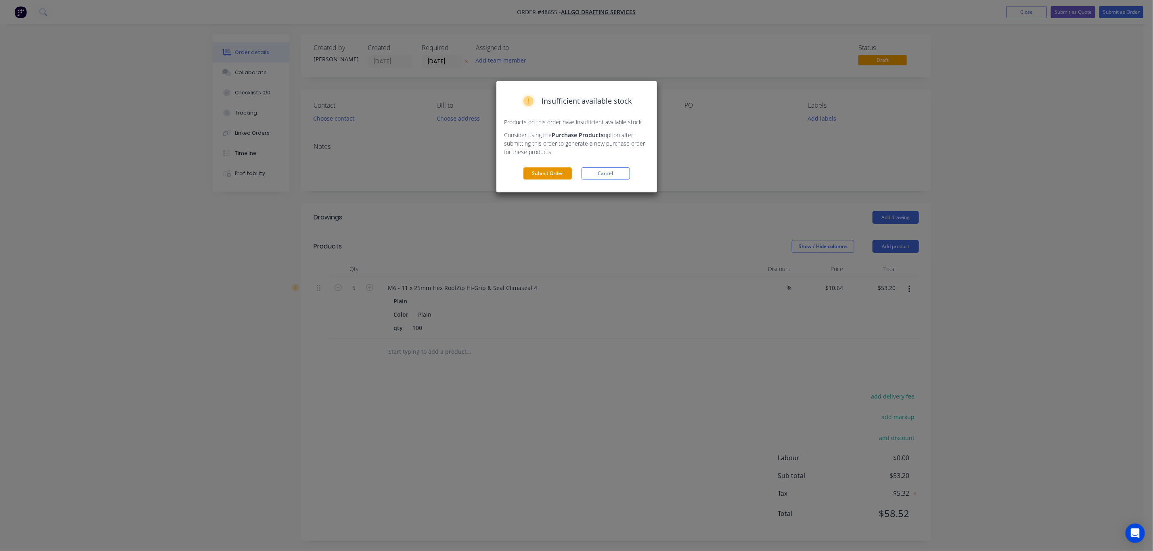
click at [552, 174] on button "Submit Order" at bounding box center [547, 173] width 48 height 12
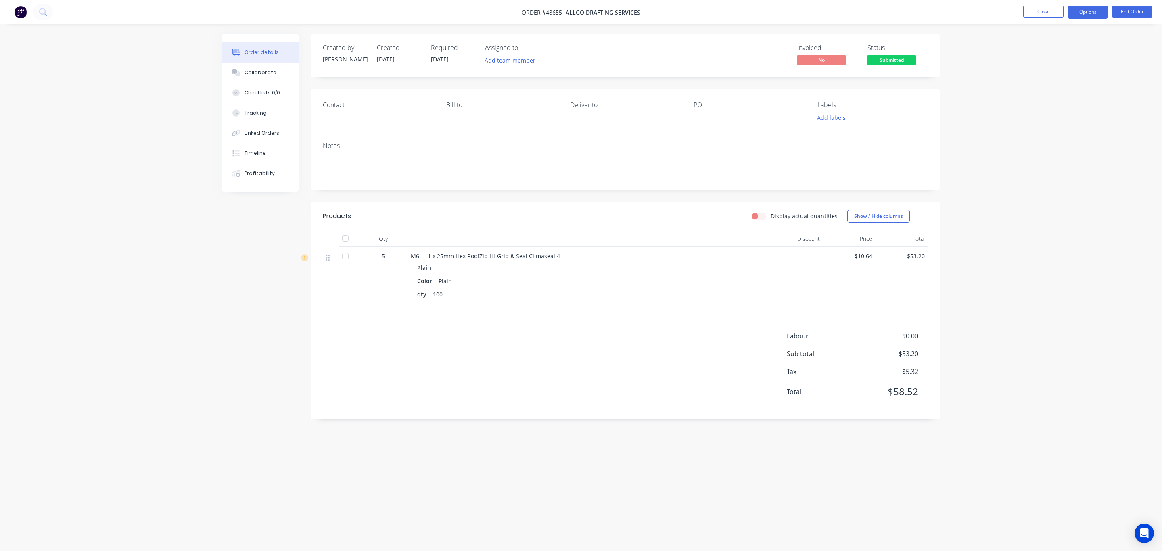
click at [1097, 9] on button "Options" at bounding box center [1088, 12] width 40 height 13
click at [1065, 49] on div "Invoice" at bounding box center [1063, 49] width 74 height 12
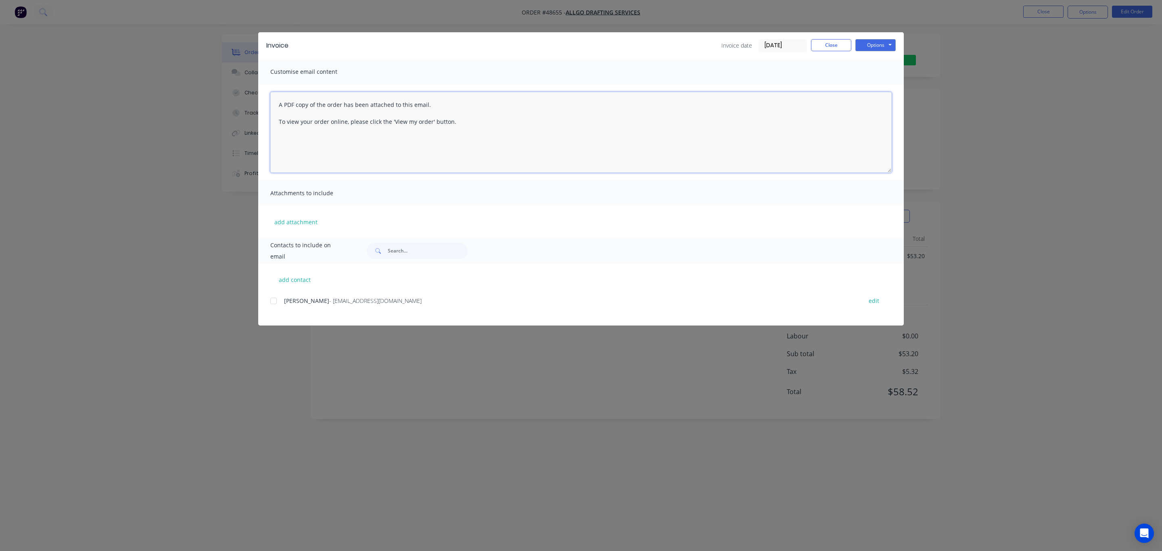
drag, startPoint x: 840, startPoint y: 115, endPoint x: 841, endPoint y: 120, distance: 5.0
drag, startPoint x: 841, startPoint y: 120, endPoint x: 861, endPoint y: 43, distance: 79.9
click at [861, 43] on button "Options" at bounding box center [875, 45] width 40 height 12
click at [867, 71] on button "Print" at bounding box center [881, 72] width 52 height 13
click at [827, 47] on button "Close" at bounding box center [831, 45] width 40 height 12
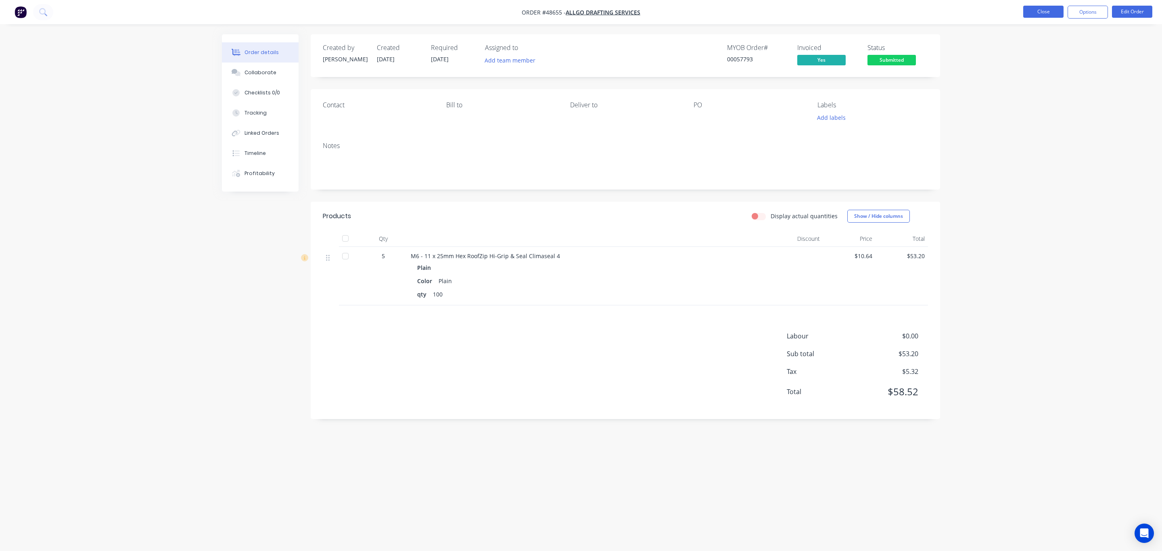
click at [1037, 13] on button "Close" at bounding box center [1043, 12] width 40 height 12
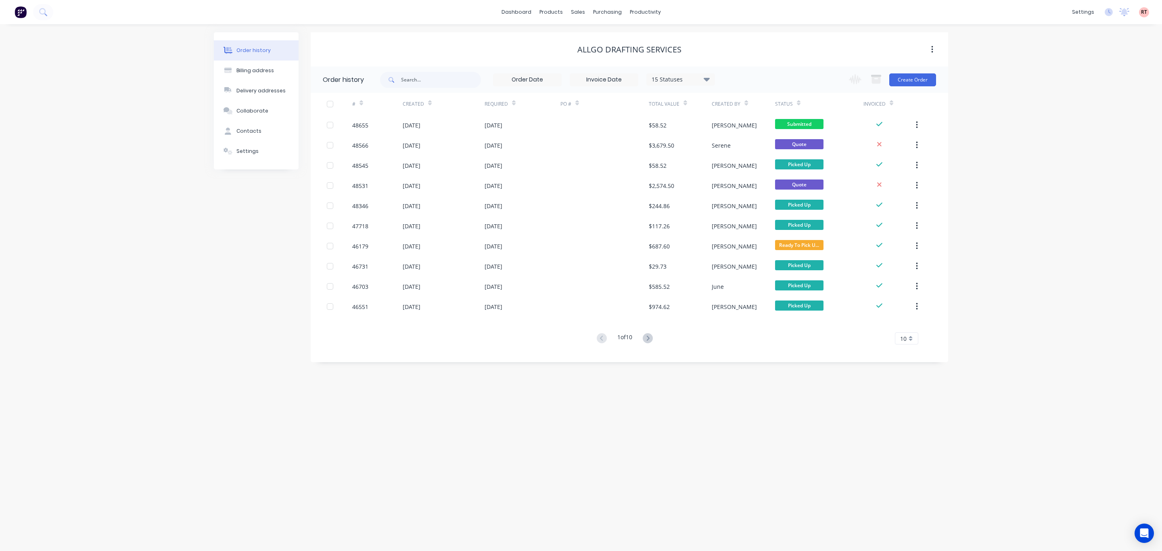
click at [1035, 161] on div "Order history Billing address Delivery addresses Collaborate Contacts Settings …" at bounding box center [581, 287] width 1162 height 527
click at [606, 57] on div "Customers" at bounding box center [606, 54] width 29 height 7
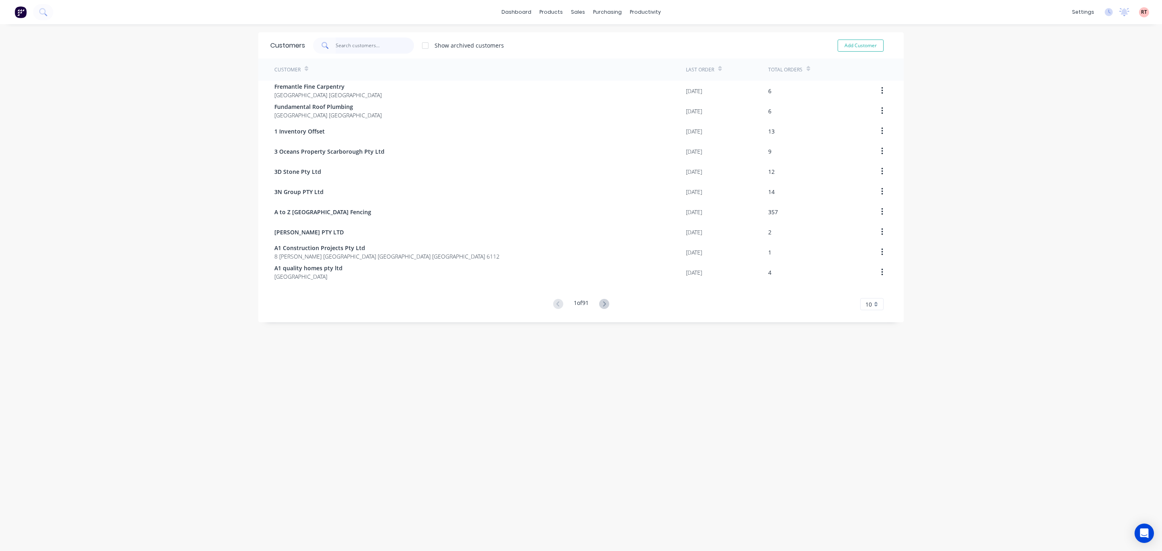
click at [378, 47] on input "text" at bounding box center [375, 46] width 79 height 16
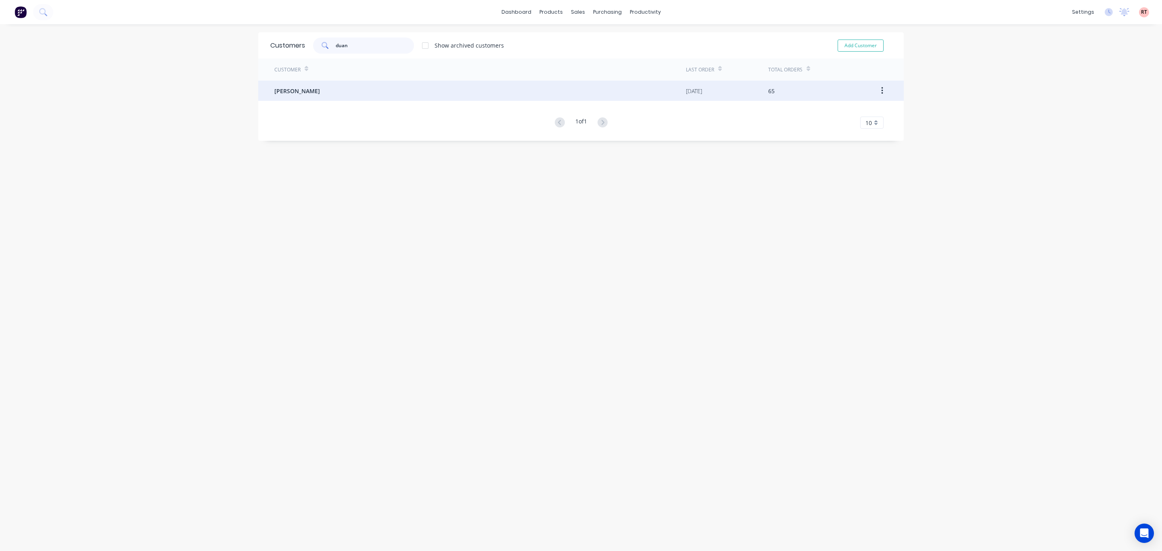
type input "duan"
click at [412, 97] on div "[PERSON_NAME]" at bounding box center [480, 91] width 412 height 20
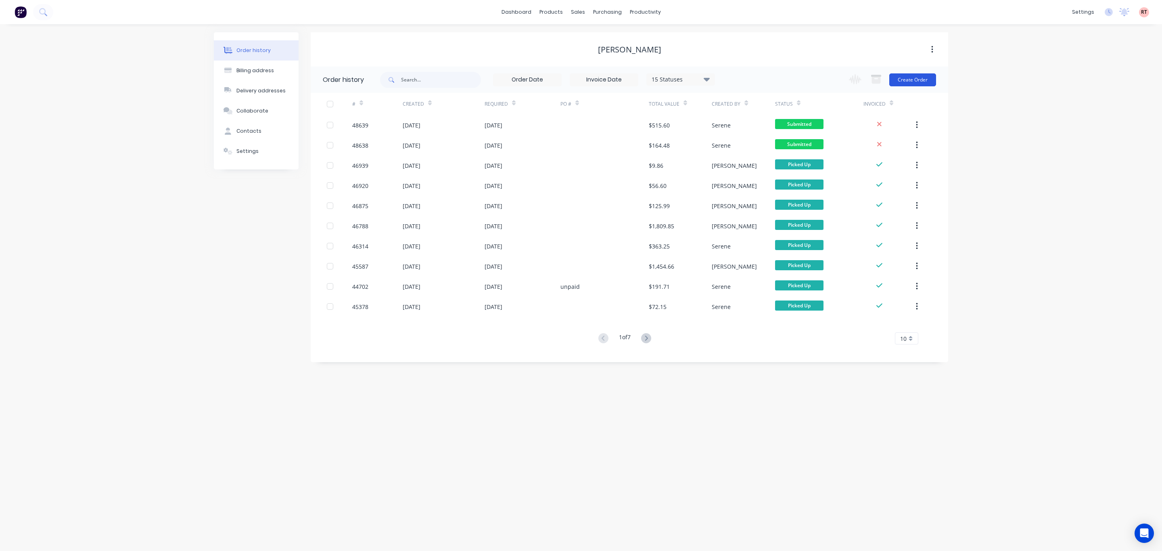
click at [907, 84] on button "Create Order" at bounding box center [912, 79] width 47 height 13
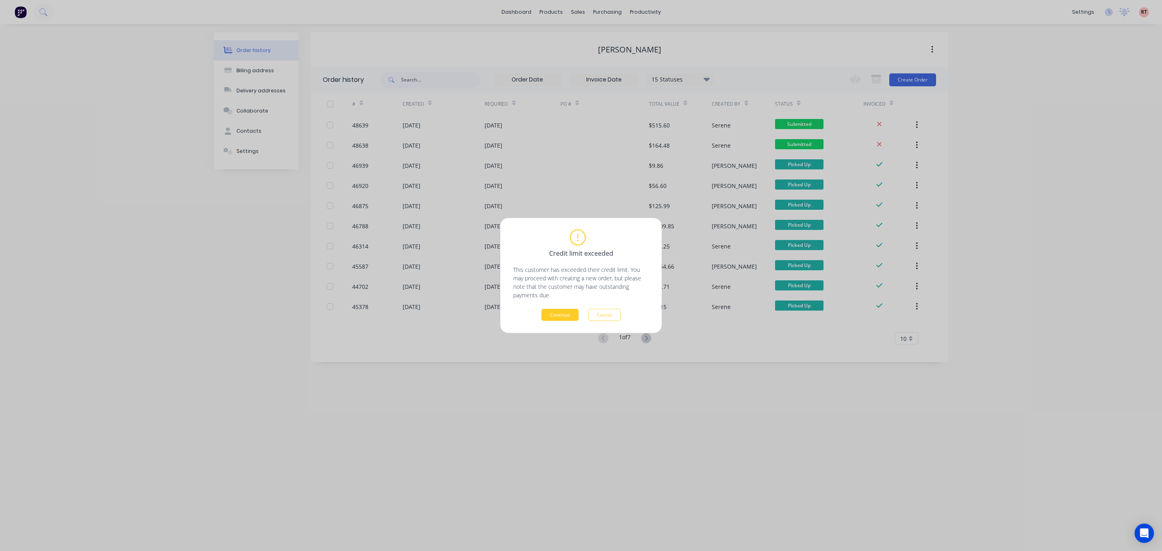
click at [557, 309] on button "Continue" at bounding box center [559, 315] width 37 height 12
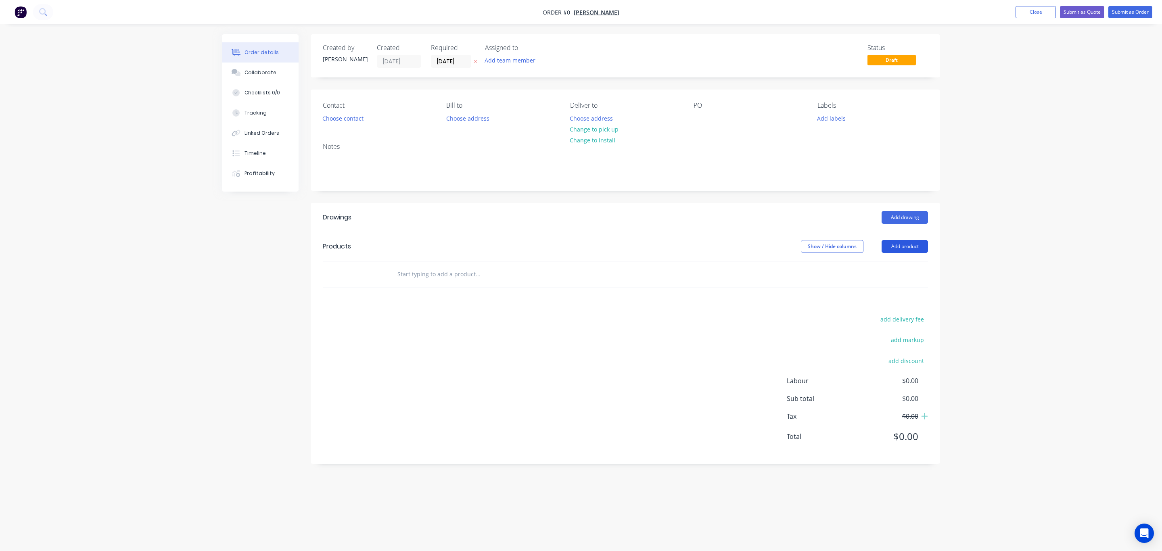
click at [908, 249] on button "Add product" at bounding box center [905, 246] width 46 height 13
click at [899, 272] on div "Product catalogue" at bounding box center [890, 267] width 62 height 12
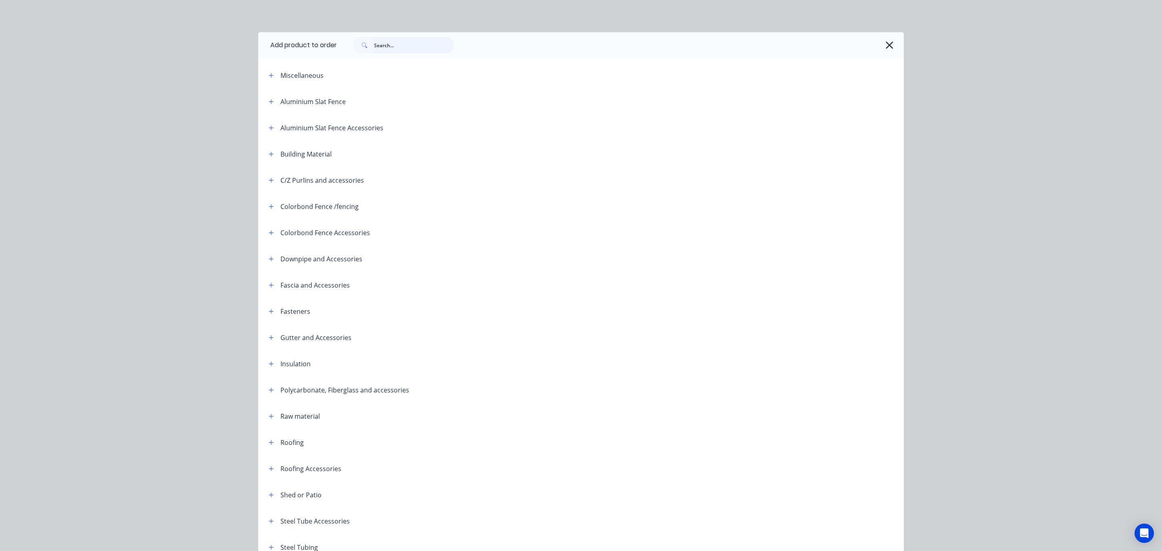
click at [406, 39] on input "text" at bounding box center [414, 45] width 80 height 16
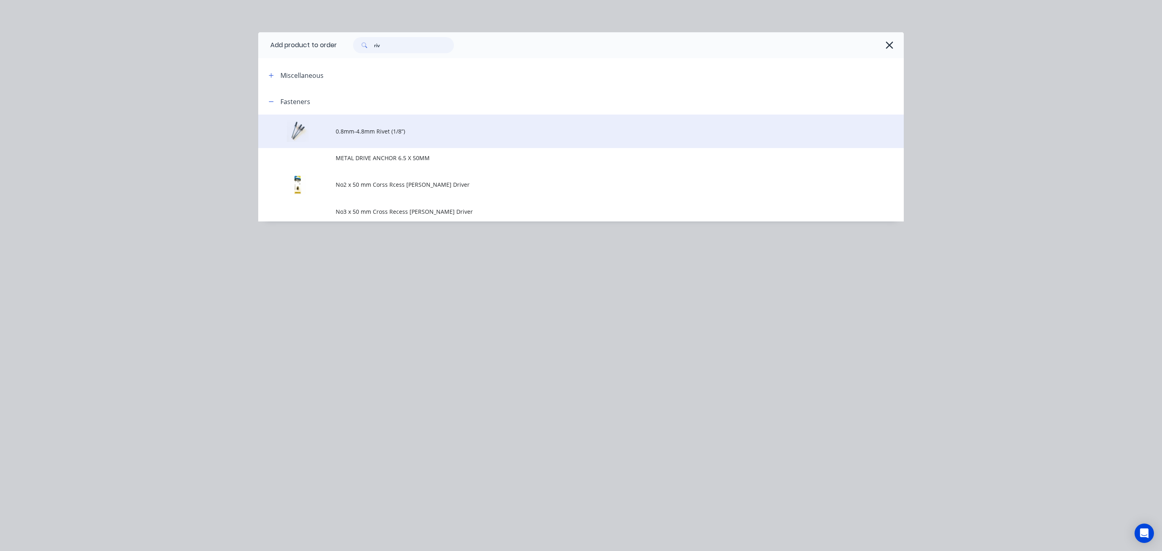
type input "riv"
click at [403, 136] on td "0.8mm-4.8mm Rivet (1/8”)" at bounding box center [620, 131] width 568 height 33
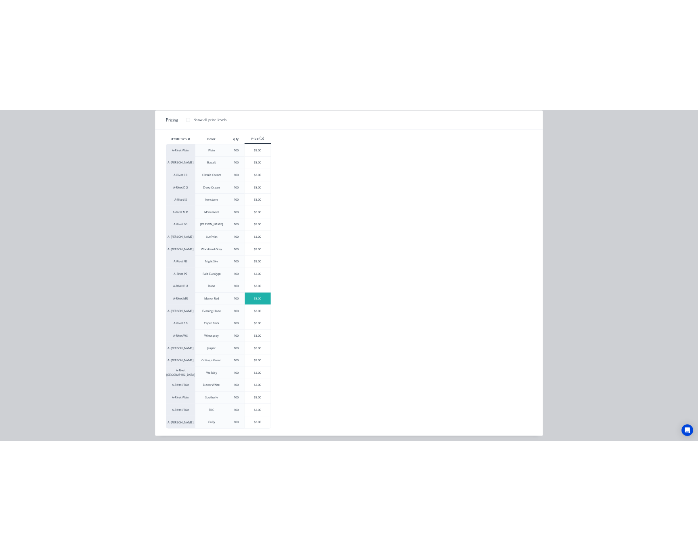
scroll to position [107, 0]
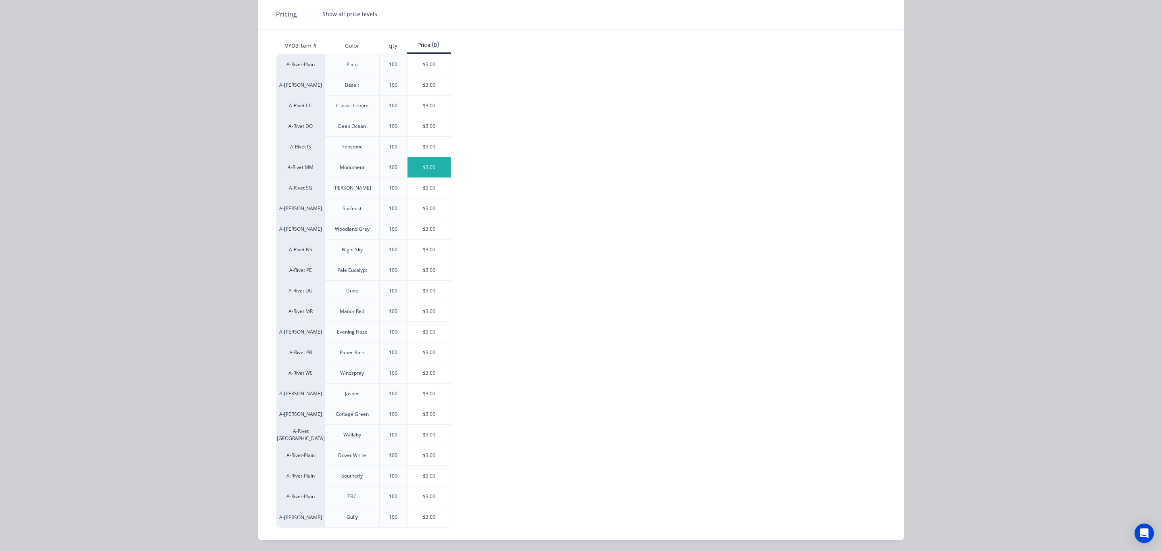
click at [435, 165] on div "$3.00" at bounding box center [429, 167] width 43 height 20
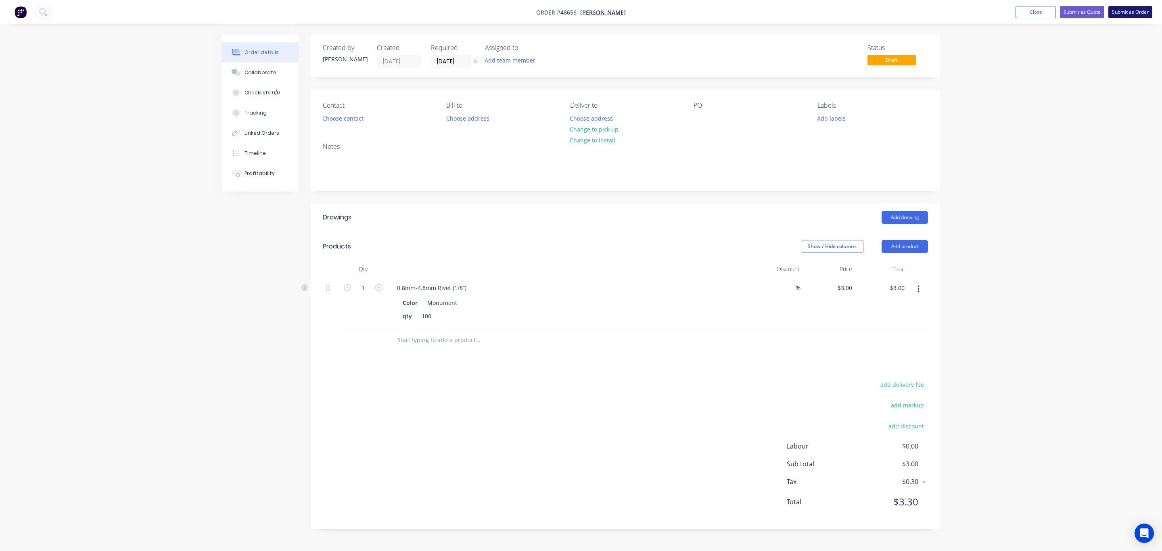
drag, startPoint x: 1133, startPoint y: 2, endPoint x: 1133, endPoint y: 8, distance: 5.2
click at [1132, 3] on nav "Order #48656 - [PERSON_NAME] Add product Close Submit as Quote Submit as Order" at bounding box center [581, 12] width 1162 height 24
click at [1133, 12] on button "Submit as Order" at bounding box center [1130, 12] width 44 height 12
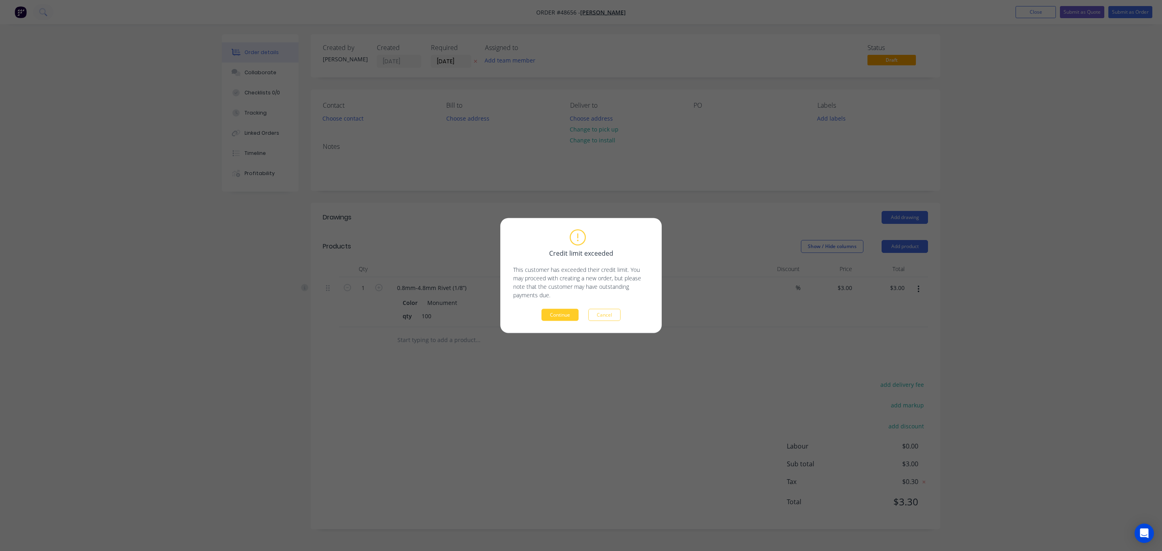
click at [564, 319] on button "Continue" at bounding box center [559, 315] width 37 height 12
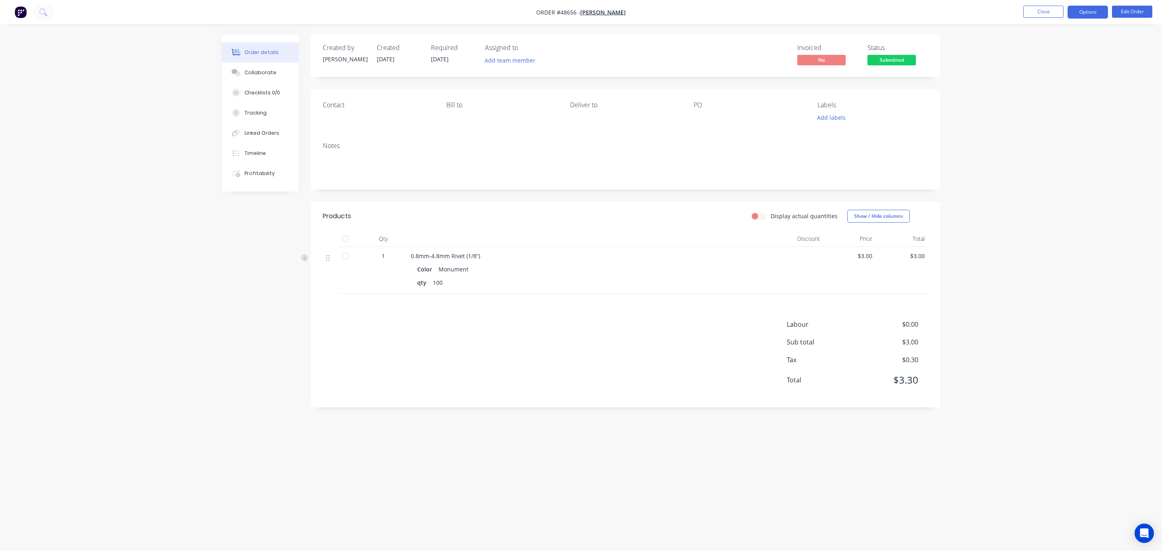
click at [1085, 17] on button "Options" at bounding box center [1088, 12] width 40 height 13
click at [1054, 49] on div "Invoice" at bounding box center [1063, 49] width 74 height 12
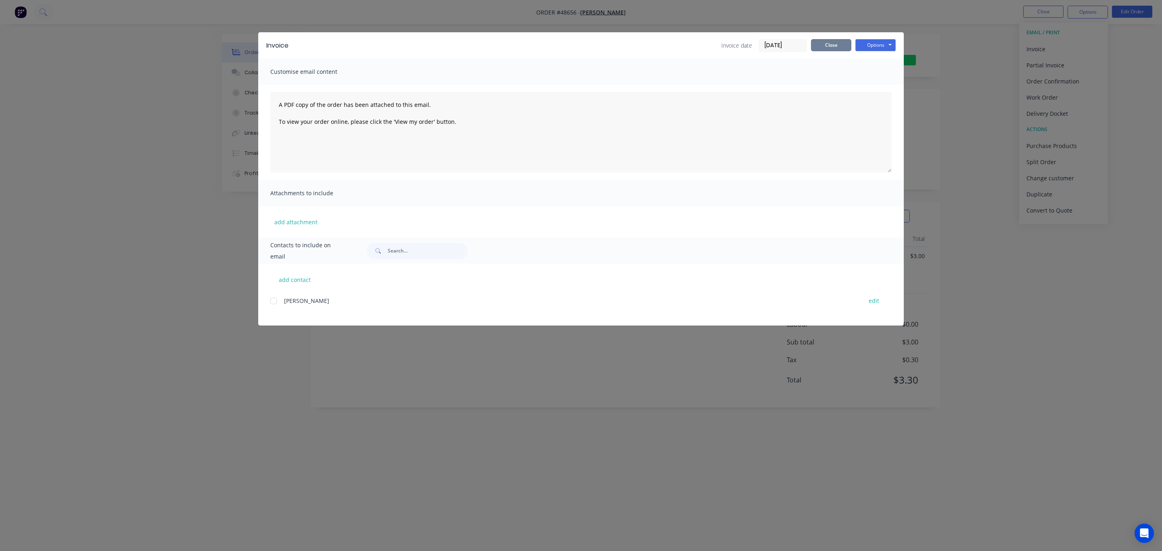
click at [832, 41] on button "Close" at bounding box center [831, 45] width 40 height 12
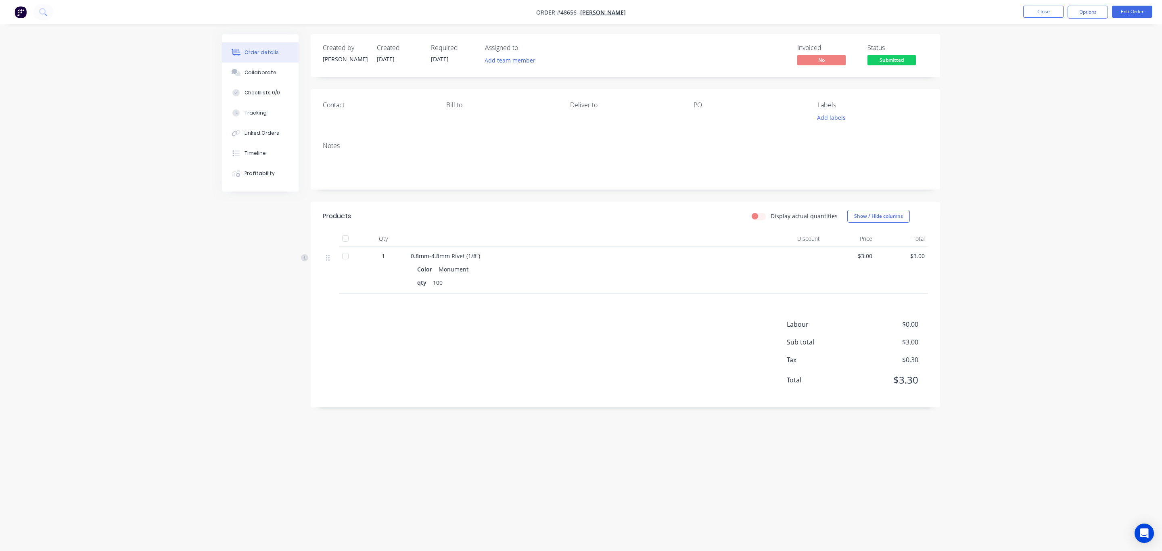
click at [942, 77] on div "Order details Collaborate Checklists 0/0 Tracking Linked Orders Timeline Profit…" at bounding box center [581, 260] width 734 height 452
click at [891, 59] on span "Submitted" at bounding box center [891, 60] width 48 height 10
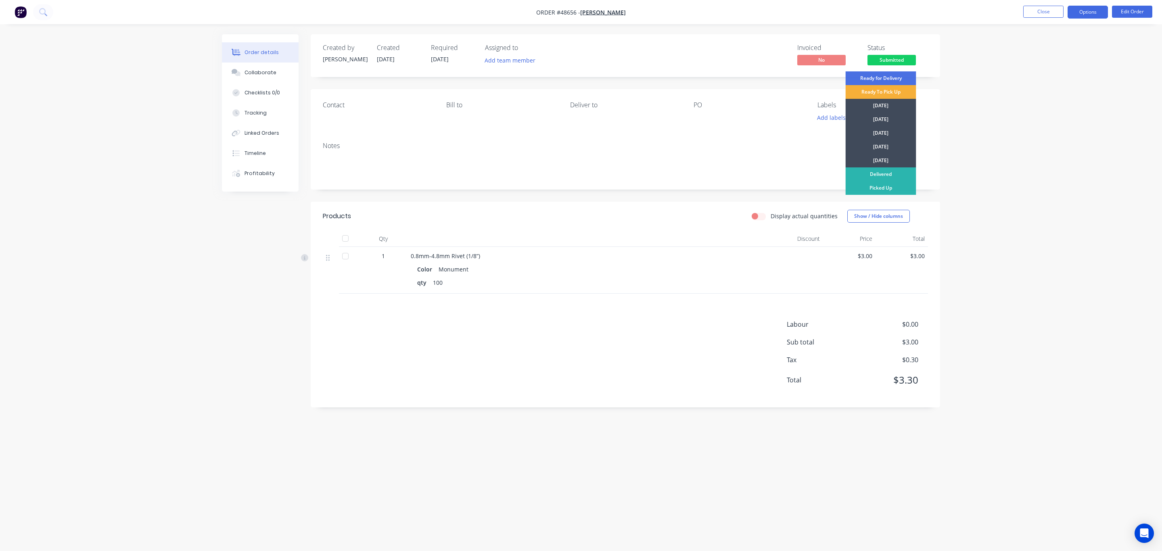
click at [1085, 11] on button "Options" at bounding box center [1088, 12] width 40 height 13
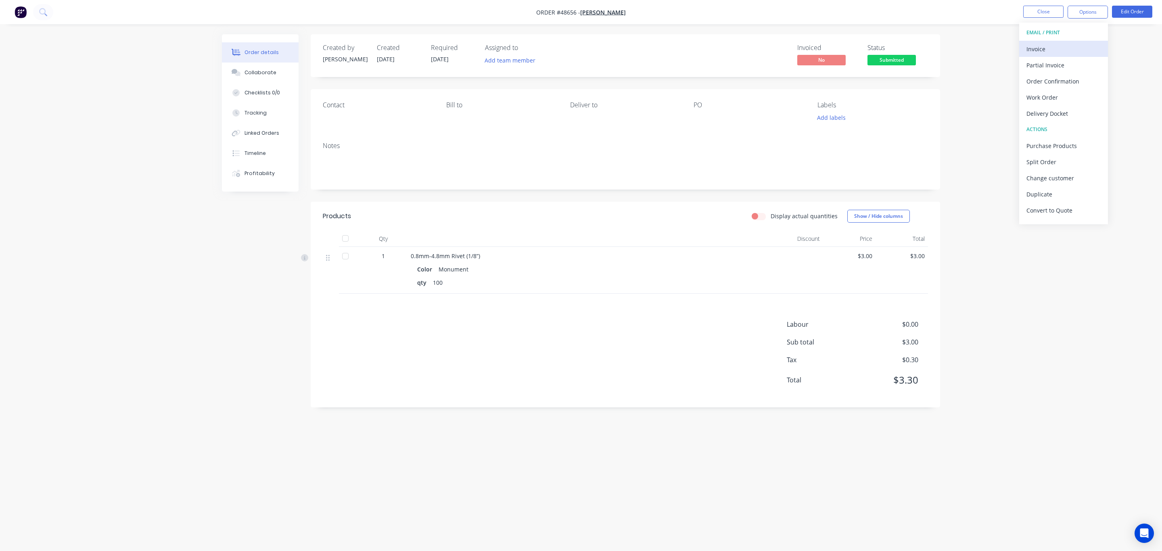
click at [1058, 46] on div "Invoice" at bounding box center [1063, 49] width 74 height 12
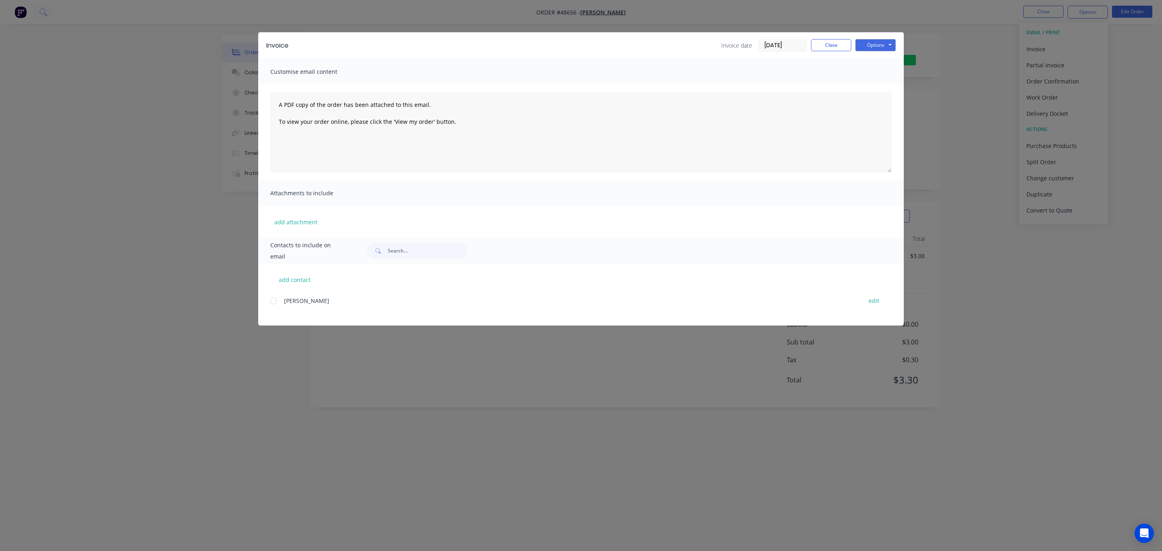
click at [878, 52] on div "Invoice Invoice date [DATE] Close Options Preview Print Email" at bounding box center [581, 45] width 646 height 26
click at [884, 50] on button "Options" at bounding box center [875, 45] width 40 height 12
click at [884, 69] on button "Print" at bounding box center [881, 72] width 52 height 13
click at [696, 2] on div "Invoice Invoice date [DATE] Close Options Preview Print Email Customise email c…" at bounding box center [581, 275] width 1162 height 551
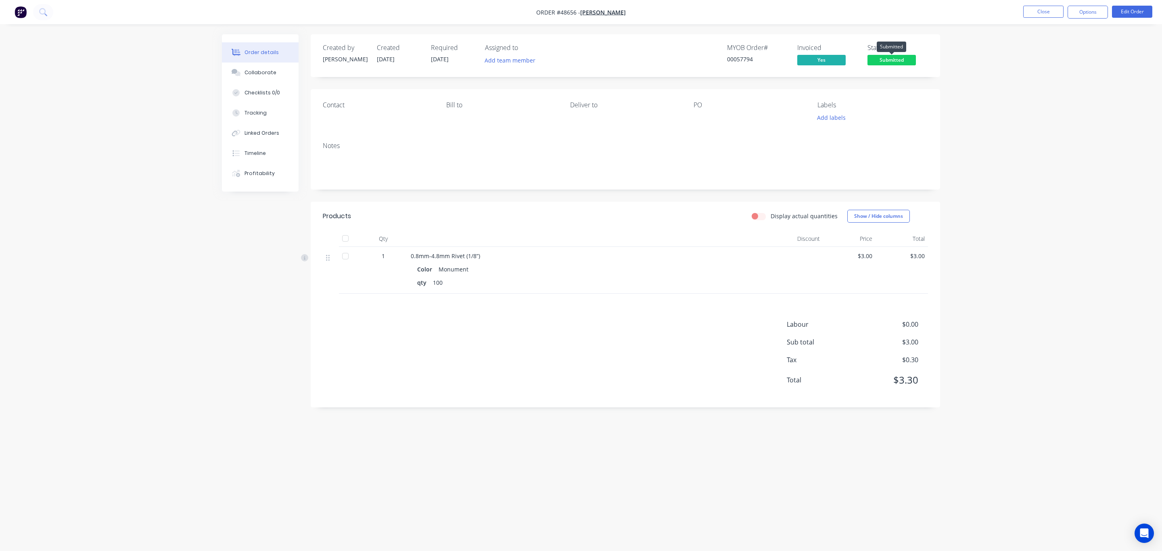
click at [884, 60] on span "Submitted" at bounding box center [891, 60] width 48 height 10
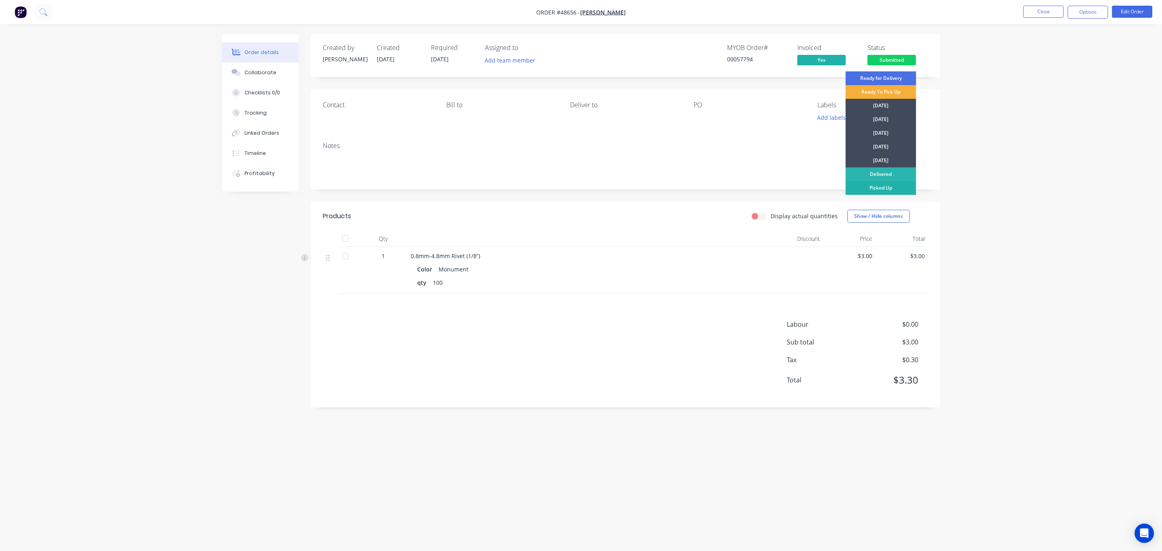
click at [884, 190] on div "Picked Up" at bounding box center [881, 188] width 71 height 14
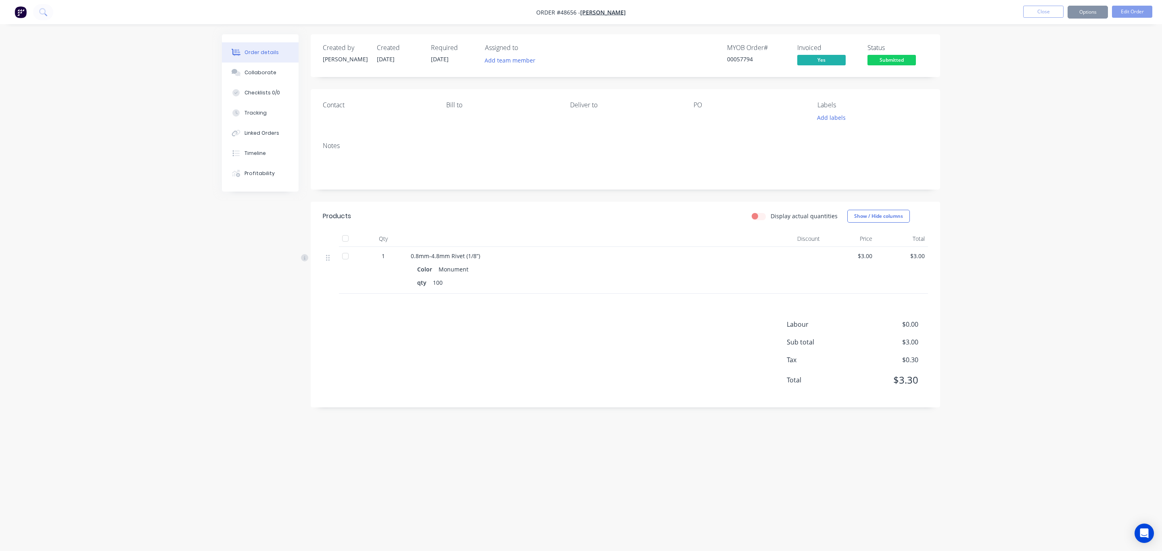
click at [970, 138] on div "Order details Collaborate Checklists 0/0 Tracking Linked Orders Timeline Profit…" at bounding box center [581, 275] width 1162 height 551
click at [1044, 13] on button "Close" at bounding box center [1043, 12] width 40 height 12
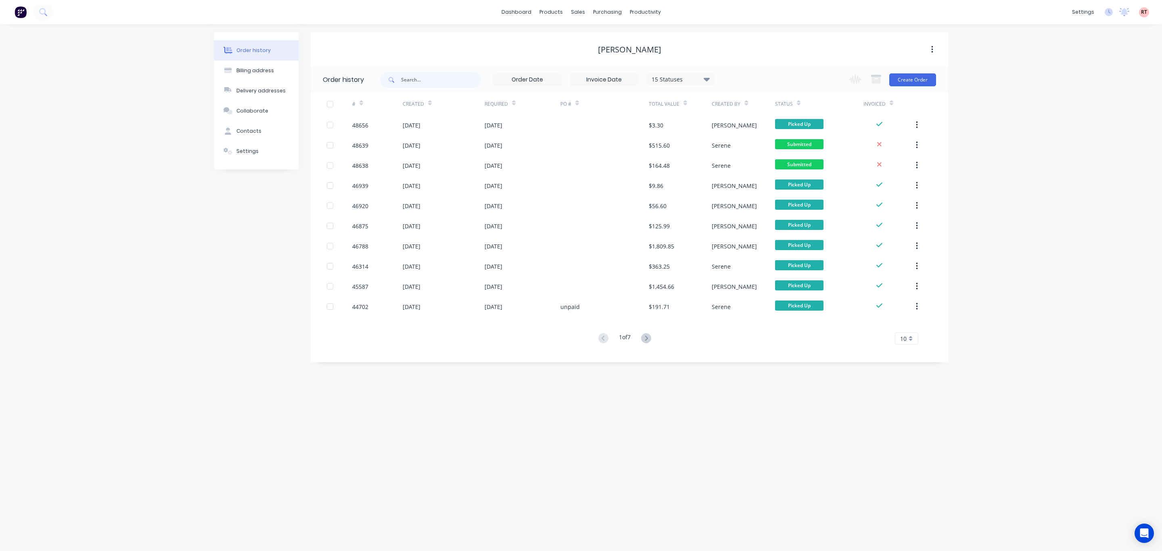
click at [564, 415] on div "Order history Billing address Delivery addresses Collaborate Contacts Settings …" at bounding box center [581, 287] width 1162 height 527
click at [571, 442] on div "Order history Billing address Delivery addresses Collaborate Contacts Settings …" at bounding box center [581, 287] width 1162 height 527
click at [454, 476] on div "Order history Billing address Delivery addresses Collaborate Contacts Settings …" at bounding box center [581, 287] width 1162 height 527
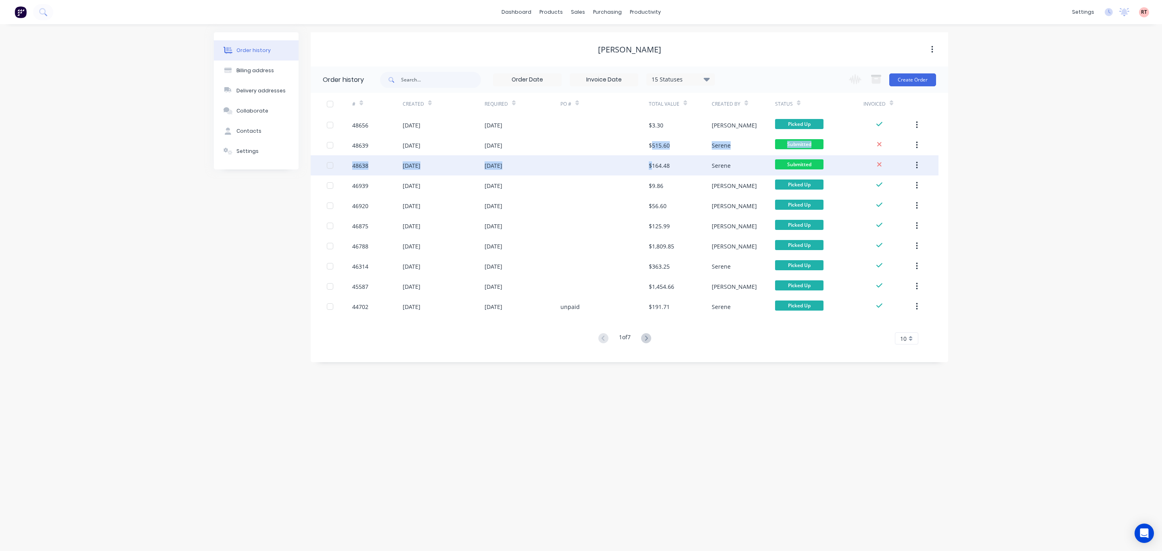
drag, startPoint x: 652, startPoint y: 143, endPoint x: 652, endPoint y: 163, distance: 20.6
click at [652, 163] on div "48656 [DATE] [DATE] $3.30 [PERSON_NAME] Picked Up 48639 [DATE] [DATE] $515.60 S…" at bounding box center [625, 216] width 628 height 202
click at [609, 167] on div at bounding box center [604, 165] width 88 height 20
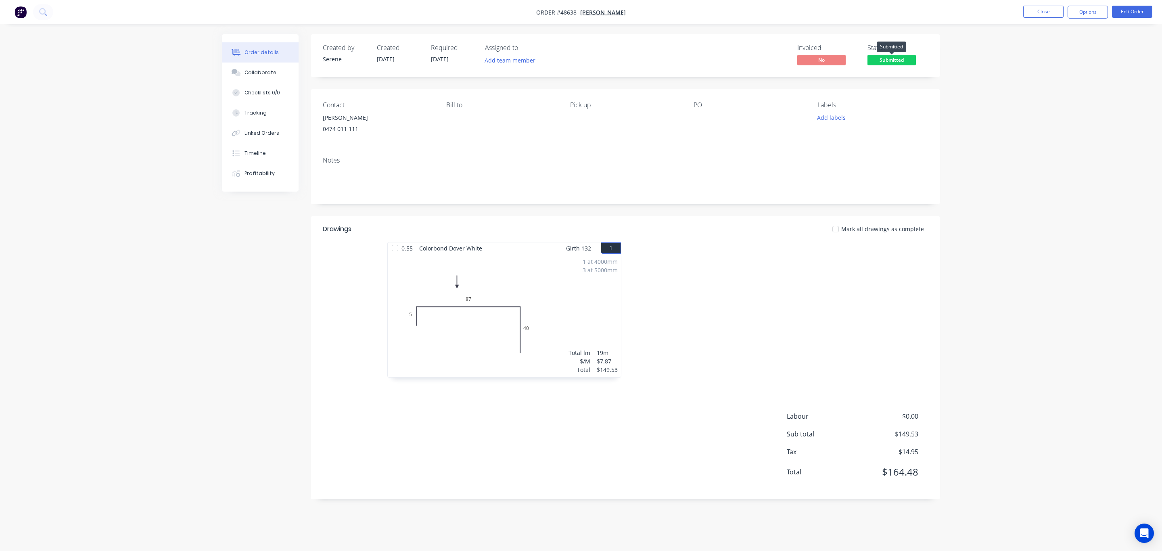
click at [894, 59] on span "Submitted" at bounding box center [891, 60] width 48 height 10
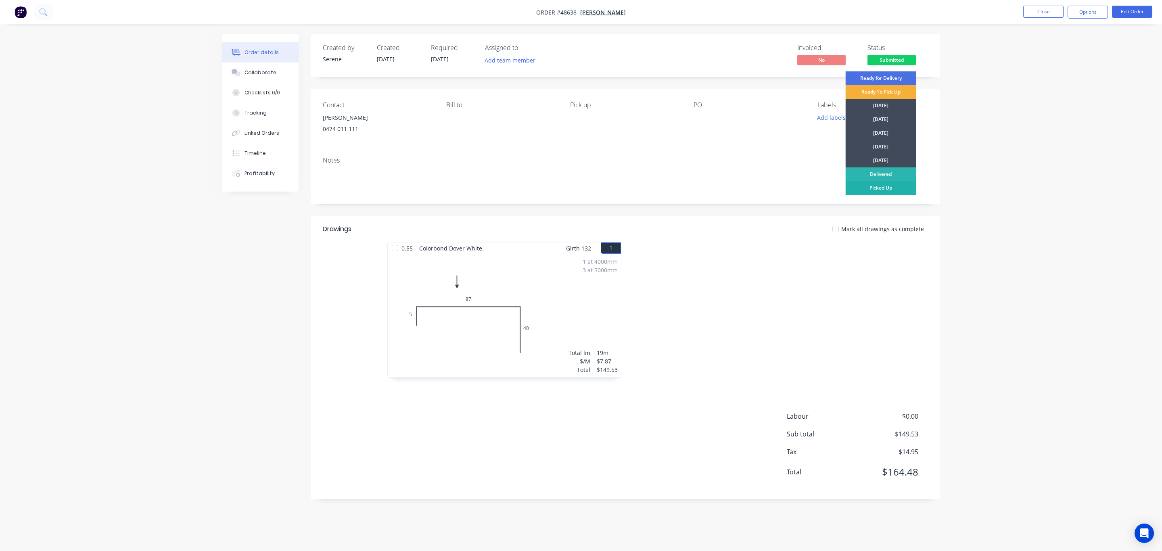
click at [881, 184] on div "Picked Up" at bounding box center [881, 188] width 71 height 14
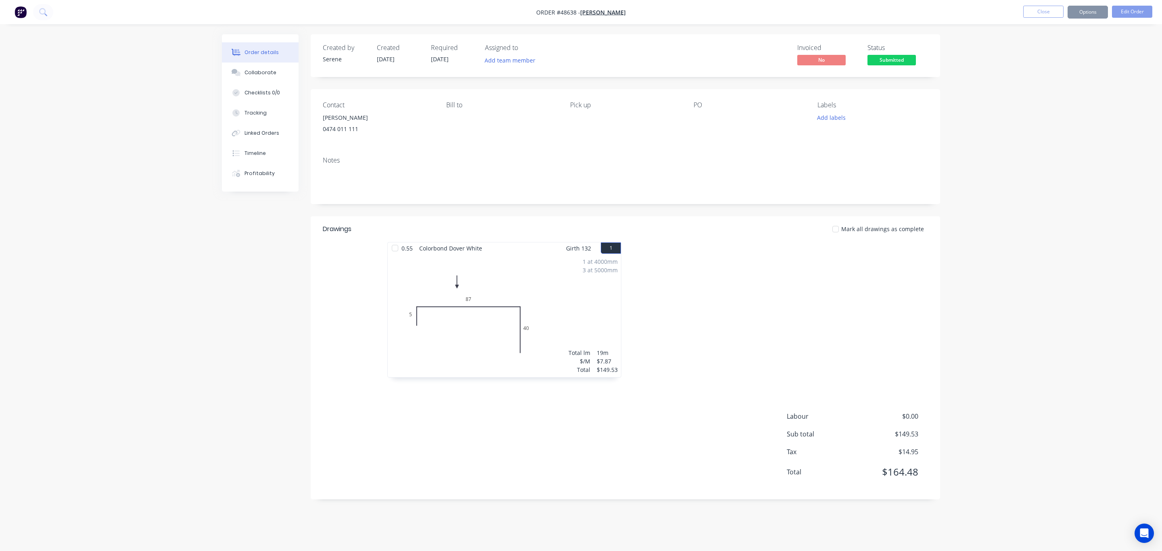
click at [958, 177] on div "Order details Collaborate Checklists 0/0 Tracking Linked Orders Timeline Profit…" at bounding box center [581, 275] width 1162 height 551
click at [1043, 121] on div "Order details Collaborate Checklists 0/0 Tracking Linked Orders Timeline Profit…" at bounding box center [581, 275] width 1162 height 551
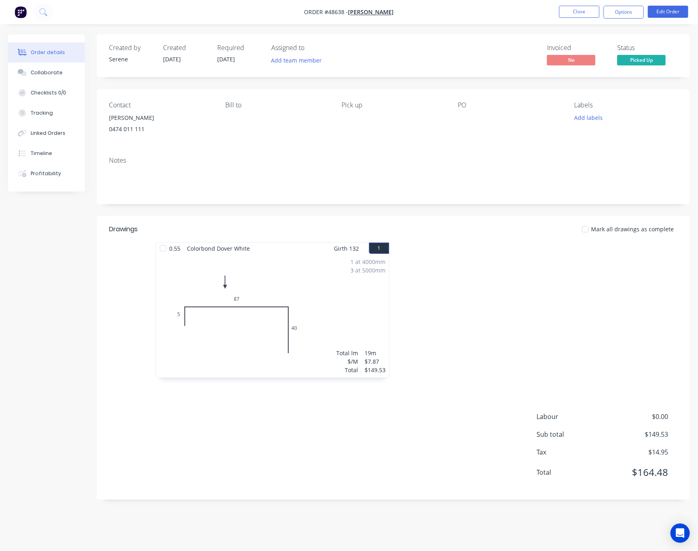
click at [581, 148] on div "Contact [PERSON_NAME] [PHONE_NUMBER] Bill to Pick up PO Labels Add labels" at bounding box center [393, 119] width 593 height 61
click at [571, 6] on button "Close" at bounding box center [579, 12] width 40 height 12
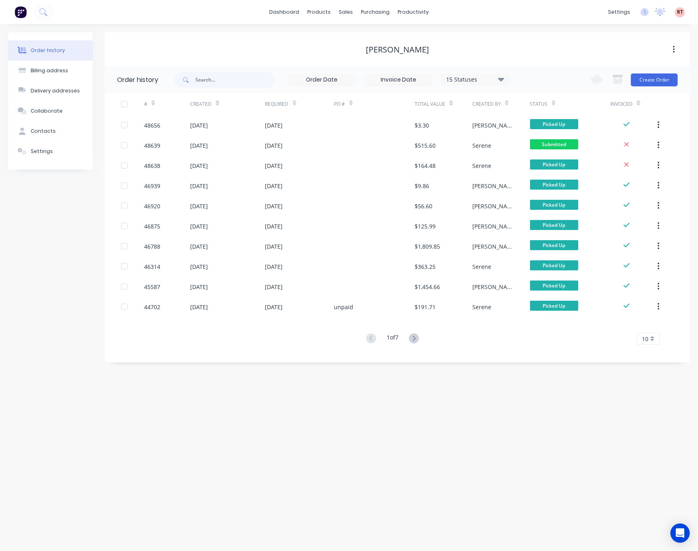
click at [38, 239] on div "Order history Billing address Delivery addresses Collaborate Contacts Settings" at bounding box center [50, 197] width 85 height 330
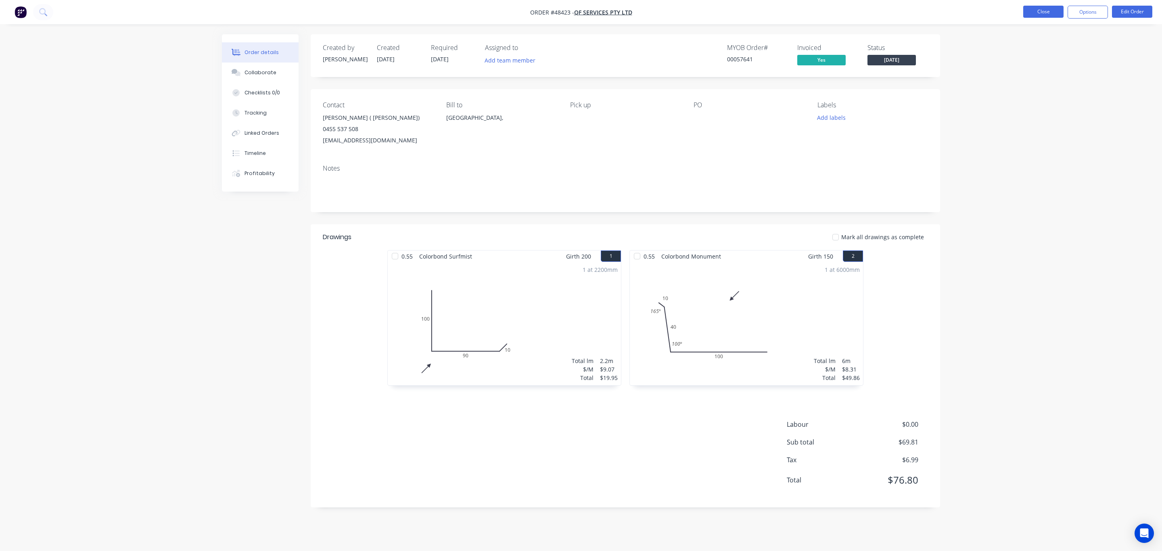
click at [1030, 13] on button "Close" at bounding box center [1043, 12] width 40 height 12
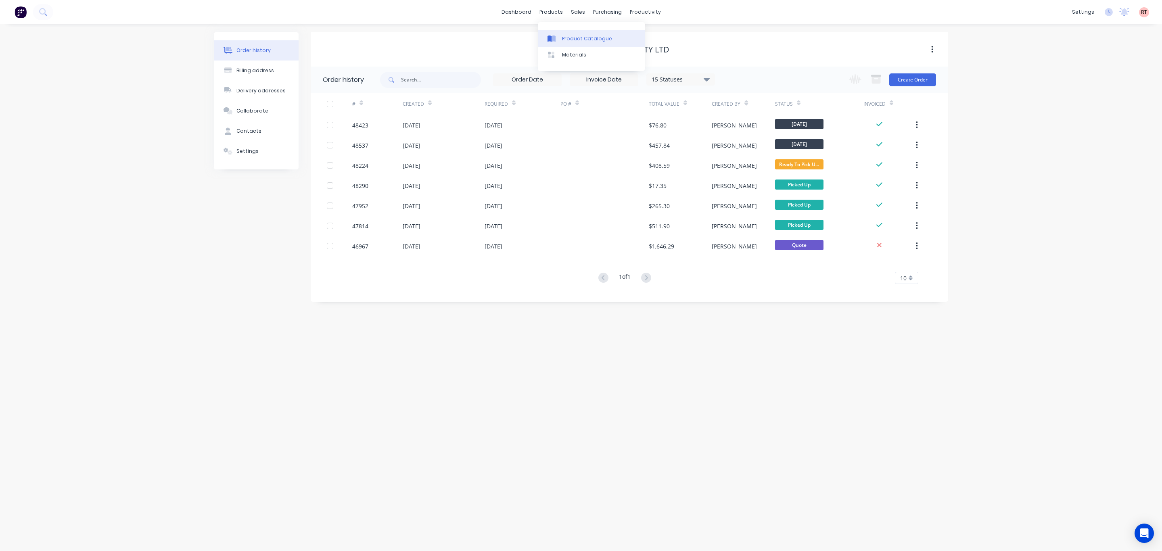
click at [573, 38] on div "Product Catalogue" at bounding box center [587, 38] width 50 height 7
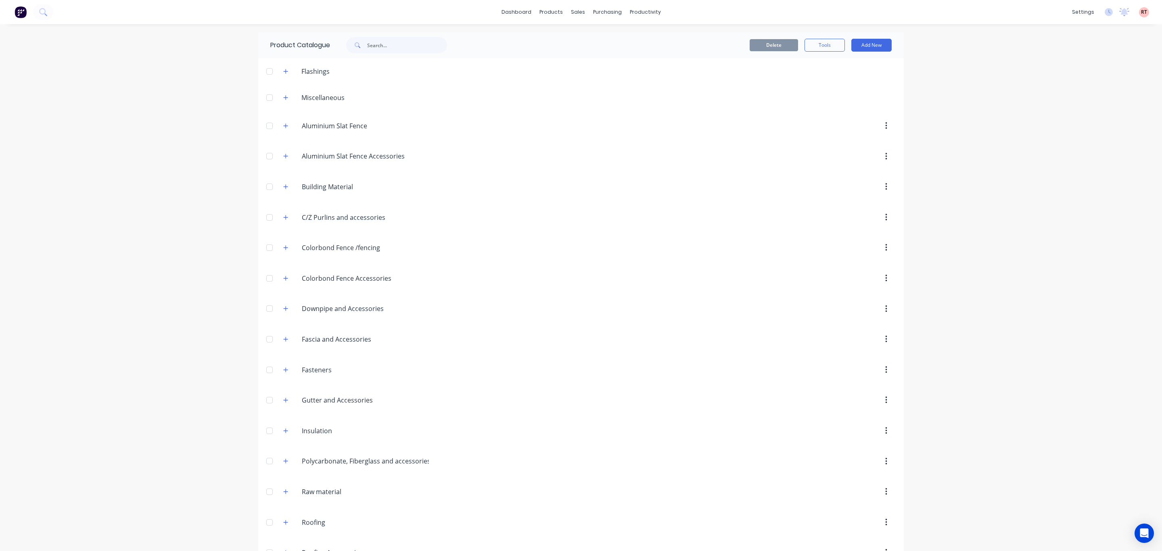
click at [283, 251] on icon "button" at bounding box center [285, 248] width 5 height 6
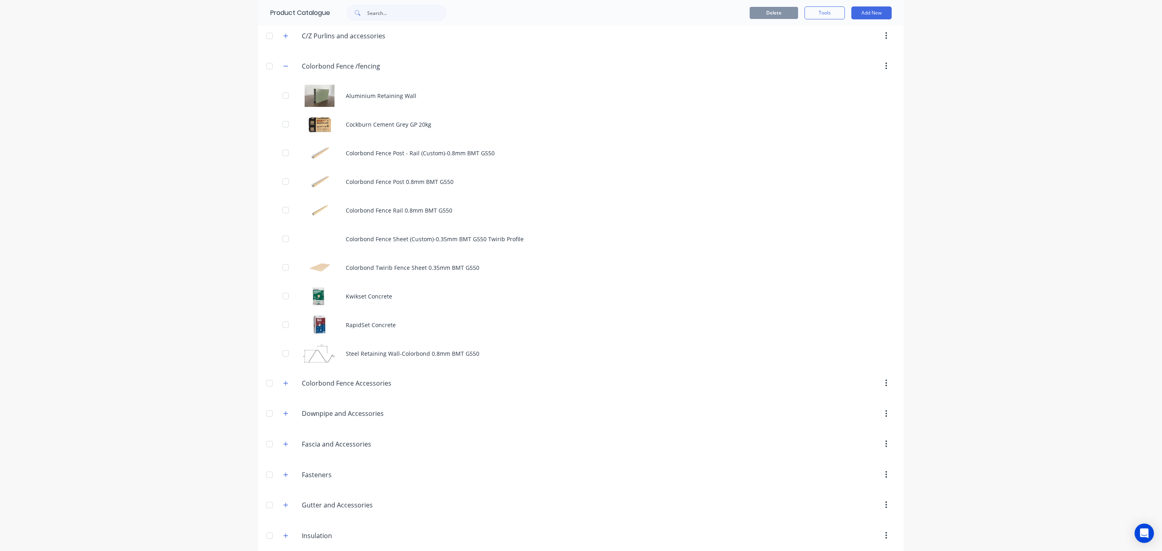
scroll to position [61, 0]
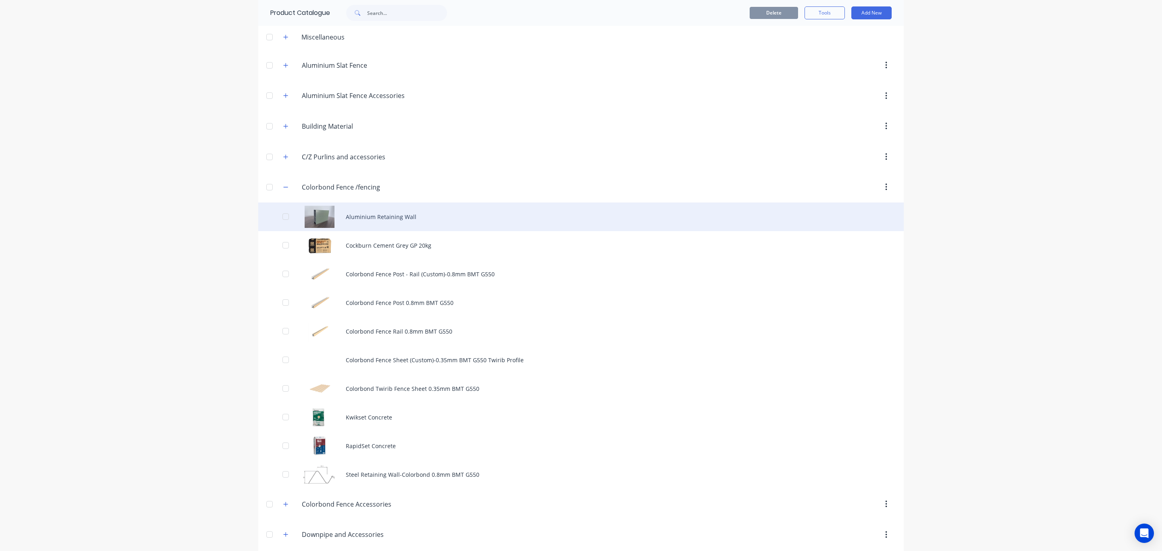
click at [379, 215] on div "Aluminium Retaining Wall" at bounding box center [581, 217] width 646 height 29
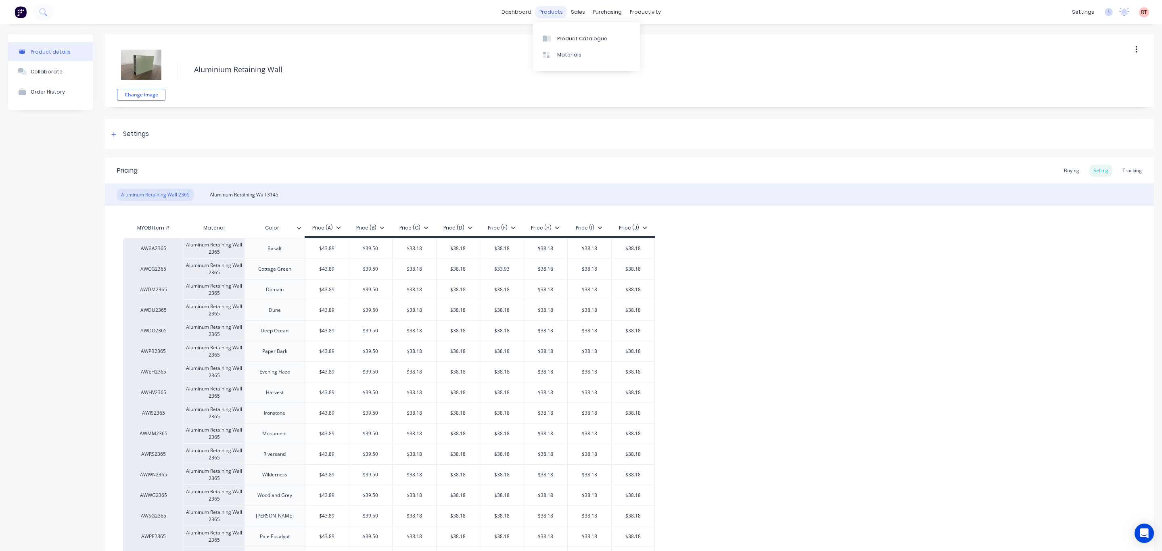
click at [551, 15] on div "products" at bounding box center [550, 12] width 31 height 12
type textarea "x"
click at [577, 39] on div "Product Catalogue" at bounding box center [582, 38] width 50 height 7
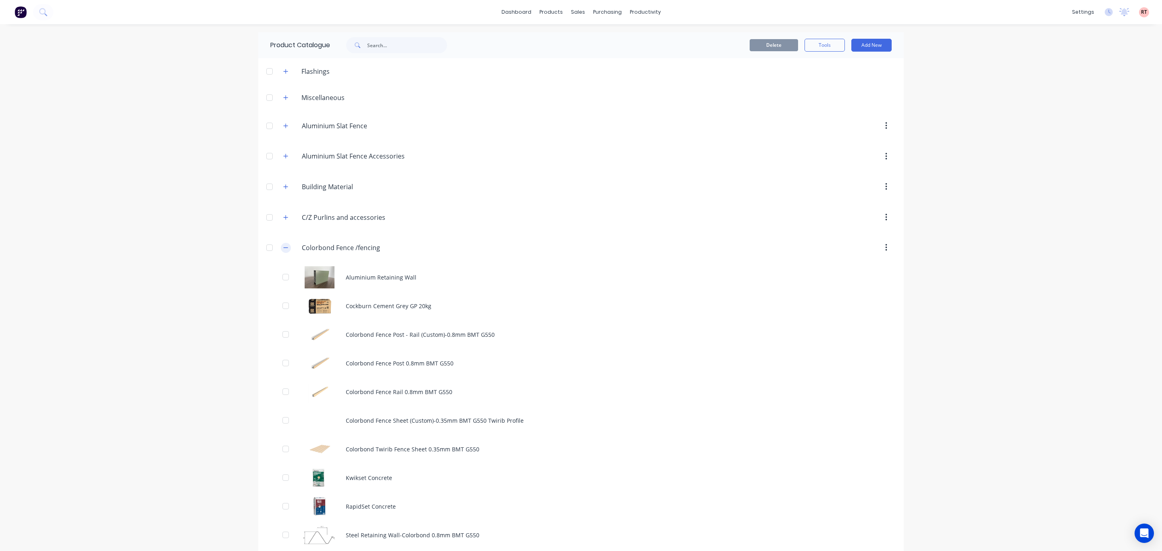
click at [282, 252] on button "button" at bounding box center [286, 248] width 10 height 10
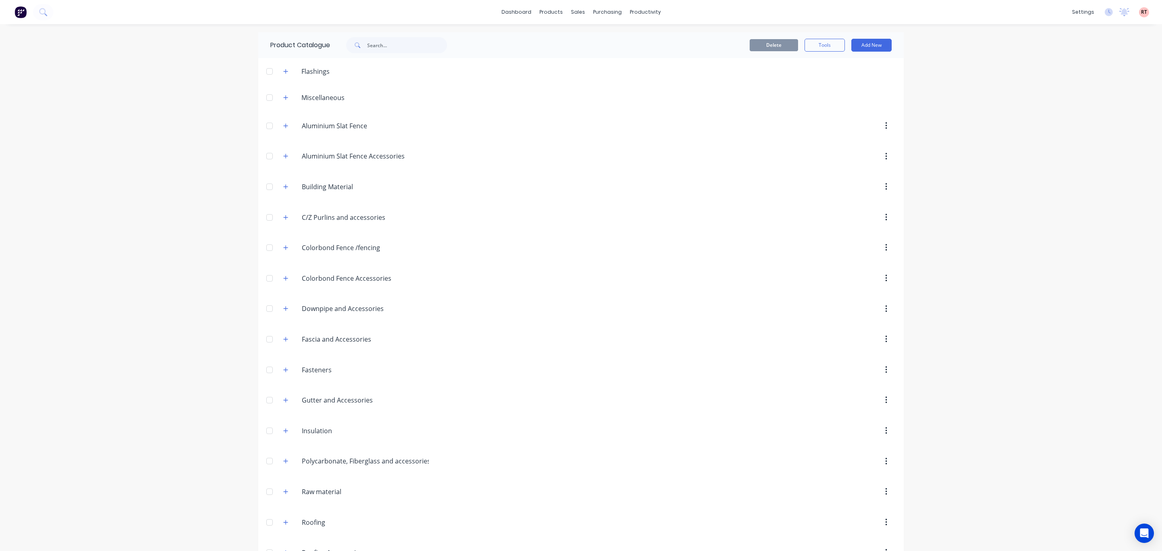
scroll to position [154, 0]
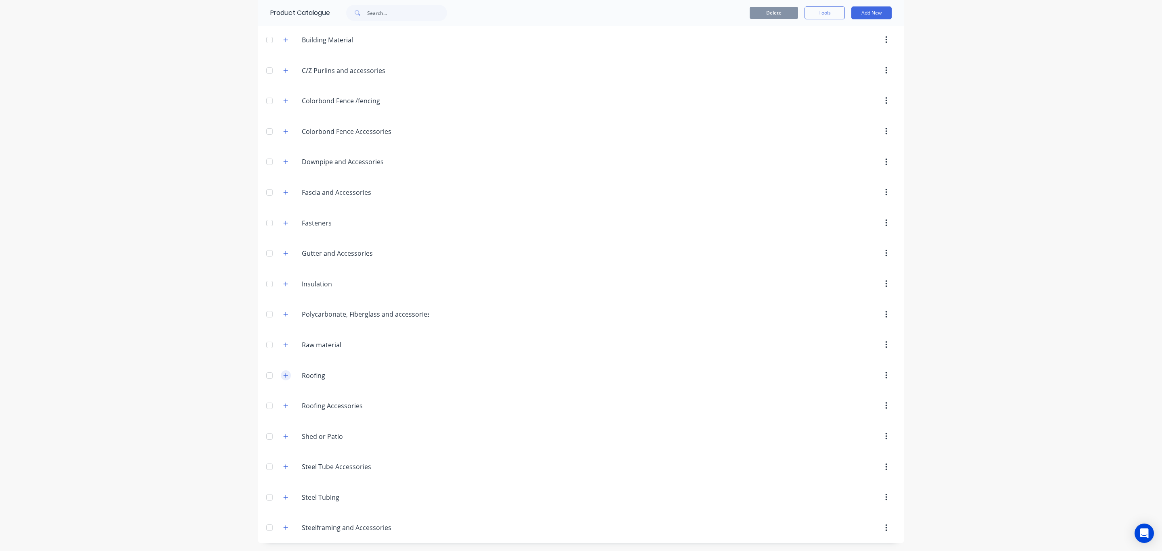
click at [283, 375] on icon "button" at bounding box center [285, 376] width 5 height 6
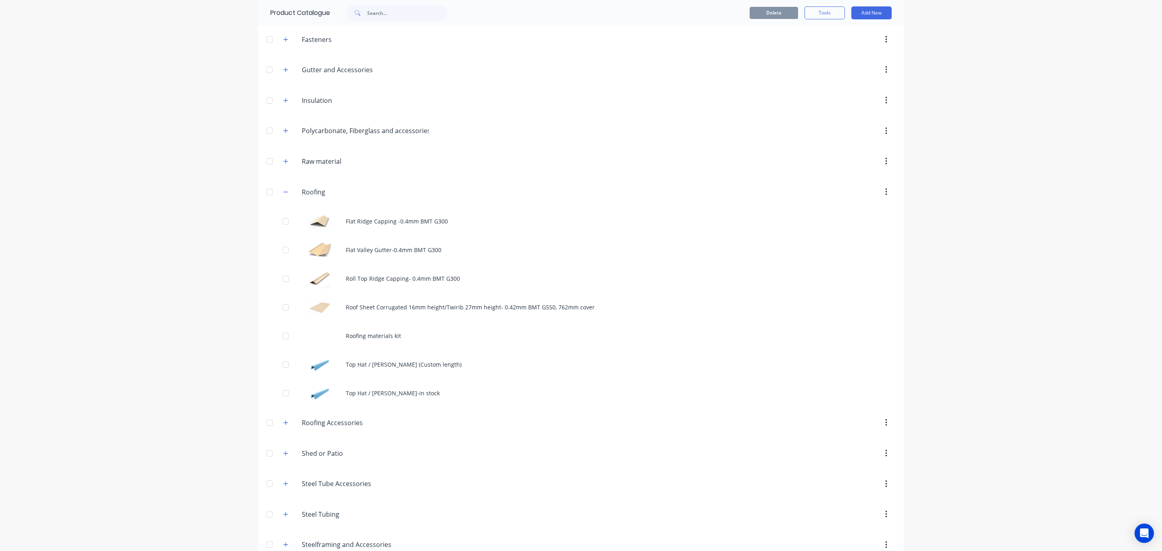
scroll to position [355, 0]
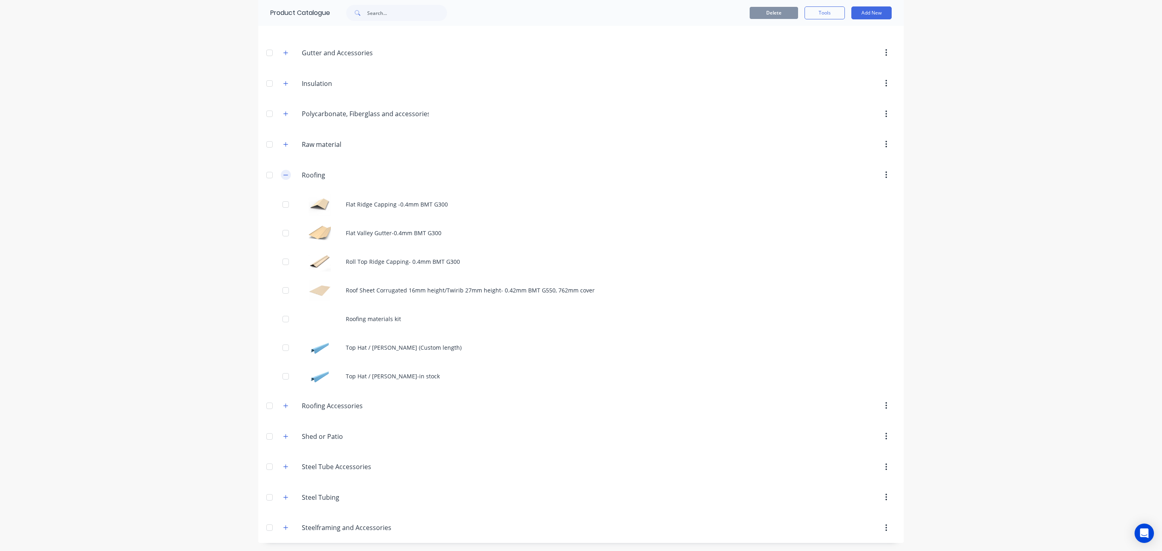
click at [283, 172] on icon "button" at bounding box center [285, 175] width 5 height 6
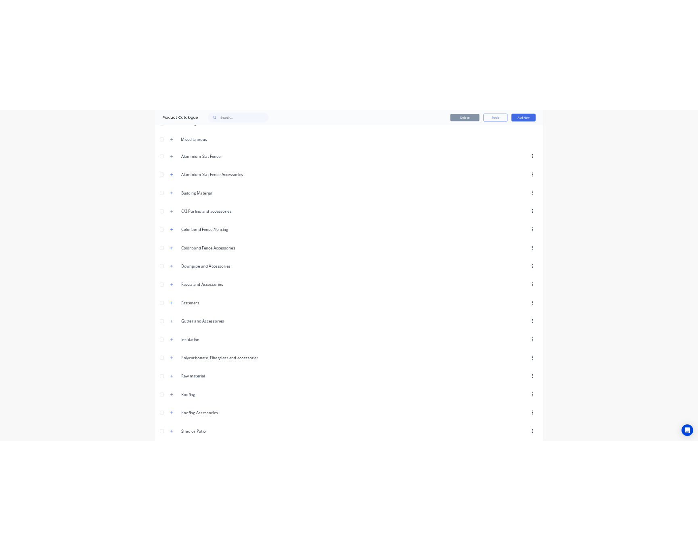
scroll to position [0, 0]
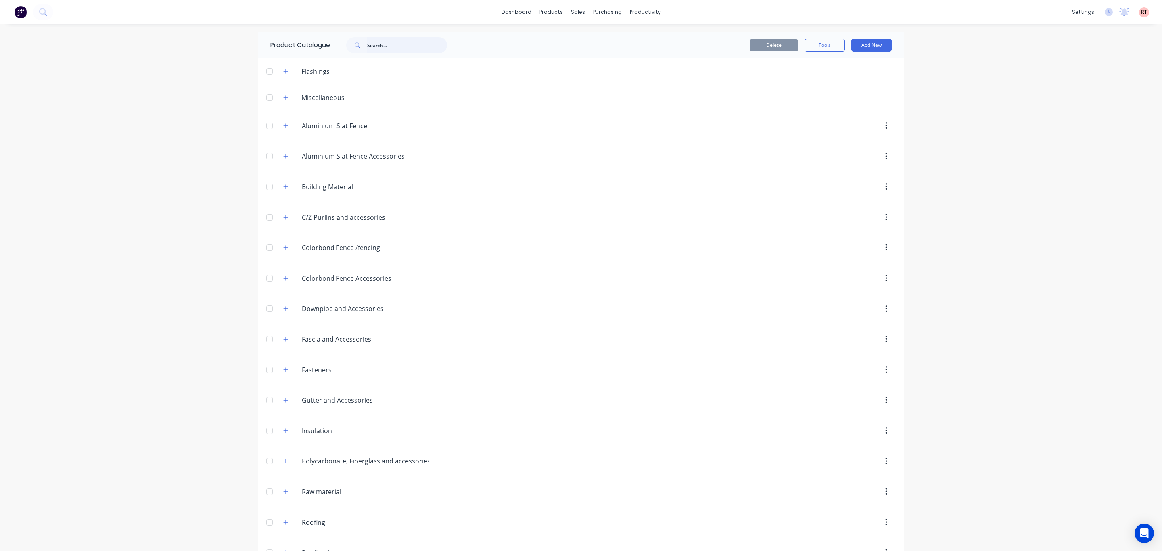
click at [407, 48] on input "text" at bounding box center [407, 45] width 80 height 16
type input "flume"
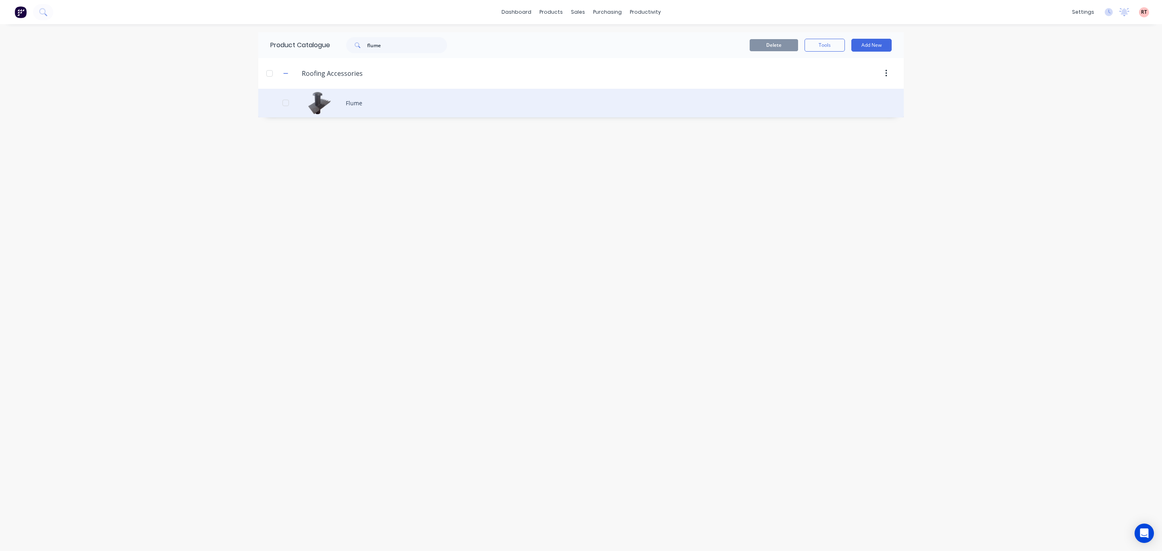
click at [356, 107] on div "Flume" at bounding box center [581, 103] width 646 height 29
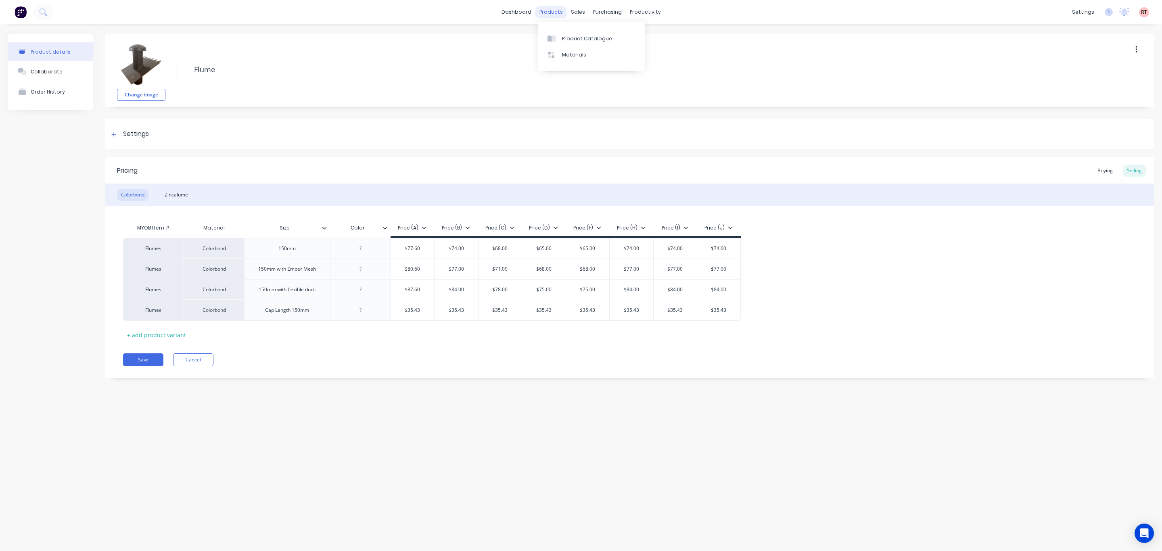
click at [548, 10] on div "products" at bounding box center [550, 12] width 31 height 12
type textarea "x"
click at [574, 36] on div "Product Catalogue" at bounding box center [587, 38] width 50 height 7
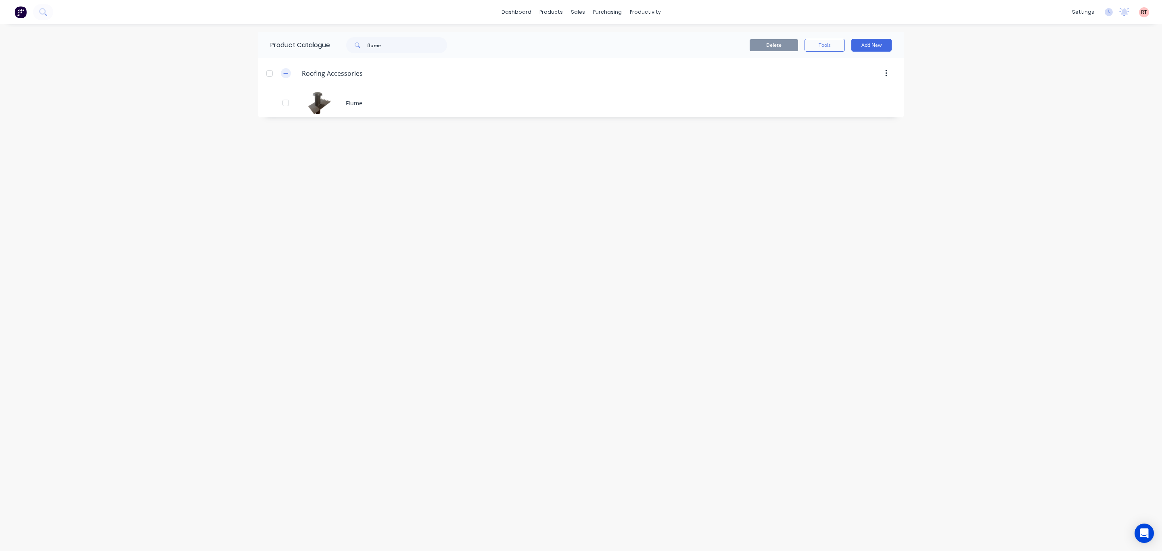
click at [285, 74] on icon "button" at bounding box center [285, 74] width 5 height 6
click at [1094, 504] on div "dashboard products sales purchasing productivity dashboard products Product Cat…" at bounding box center [581, 275] width 1162 height 551
click at [581, 11] on div "sales" at bounding box center [578, 12] width 22 height 12
click at [602, 37] on div "Sales Orders" at bounding box center [608, 38] width 33 height 7
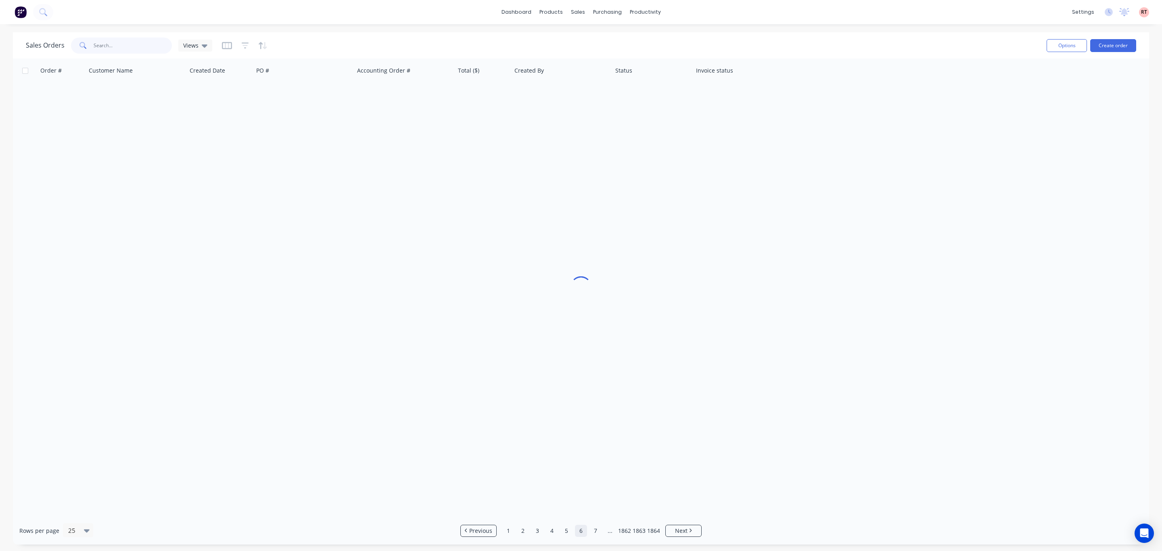
click at [140, 42] on input "text" at bounding box center [133, 46] width 79 height 16
type input "allgo"
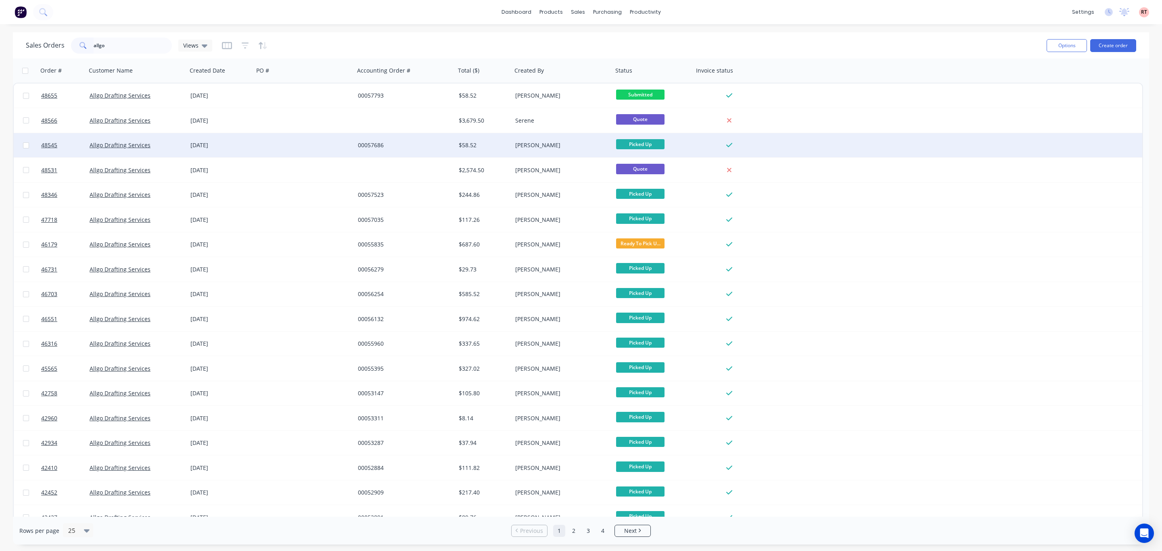
click at [379, 151] on div "00057686" at bounding box center [405, 145] width 101 height 24
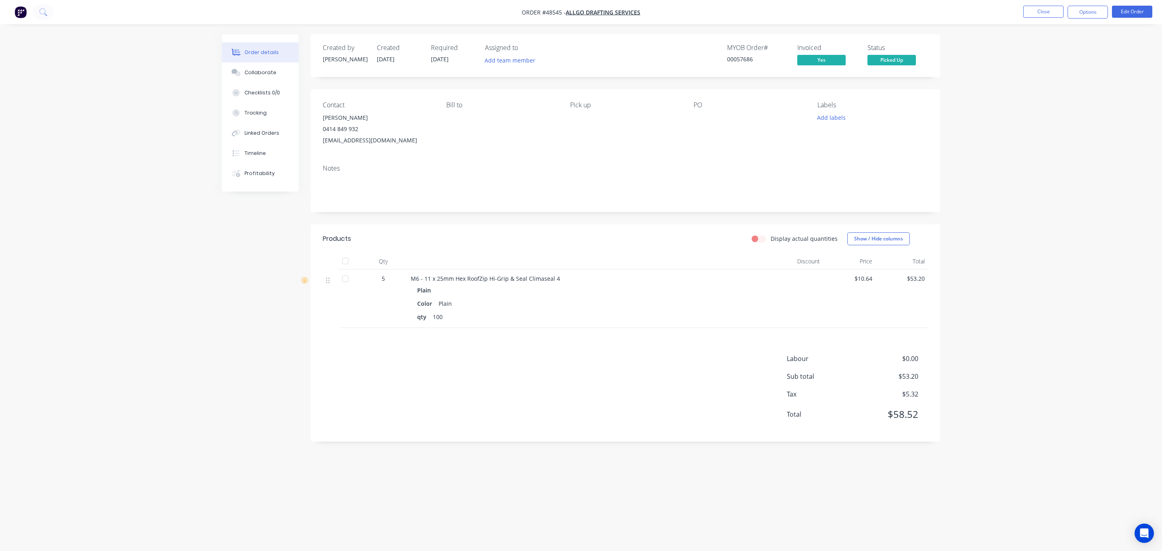
click at [911, 328] on div "Products Display actual quantities Show / Hide columns Qty Discount Price Total…" at bounding box center [625, 332] width 629 height 217
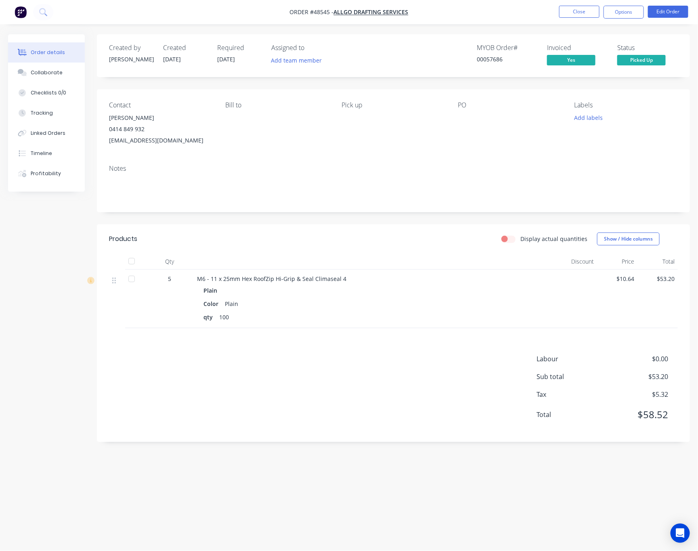
drag, startPoint x: 474, startPoint y: 10, endPoint x: 461, endPoint y: 6, distance: 13.0
click at [474, 10] on nav "Order #48545 - Allgo Drafting Services Close Options Edit Order" at bounding box center [349, 12] width 698 height 24
